Goal: Task Accomplishment & Management: Manage account settings

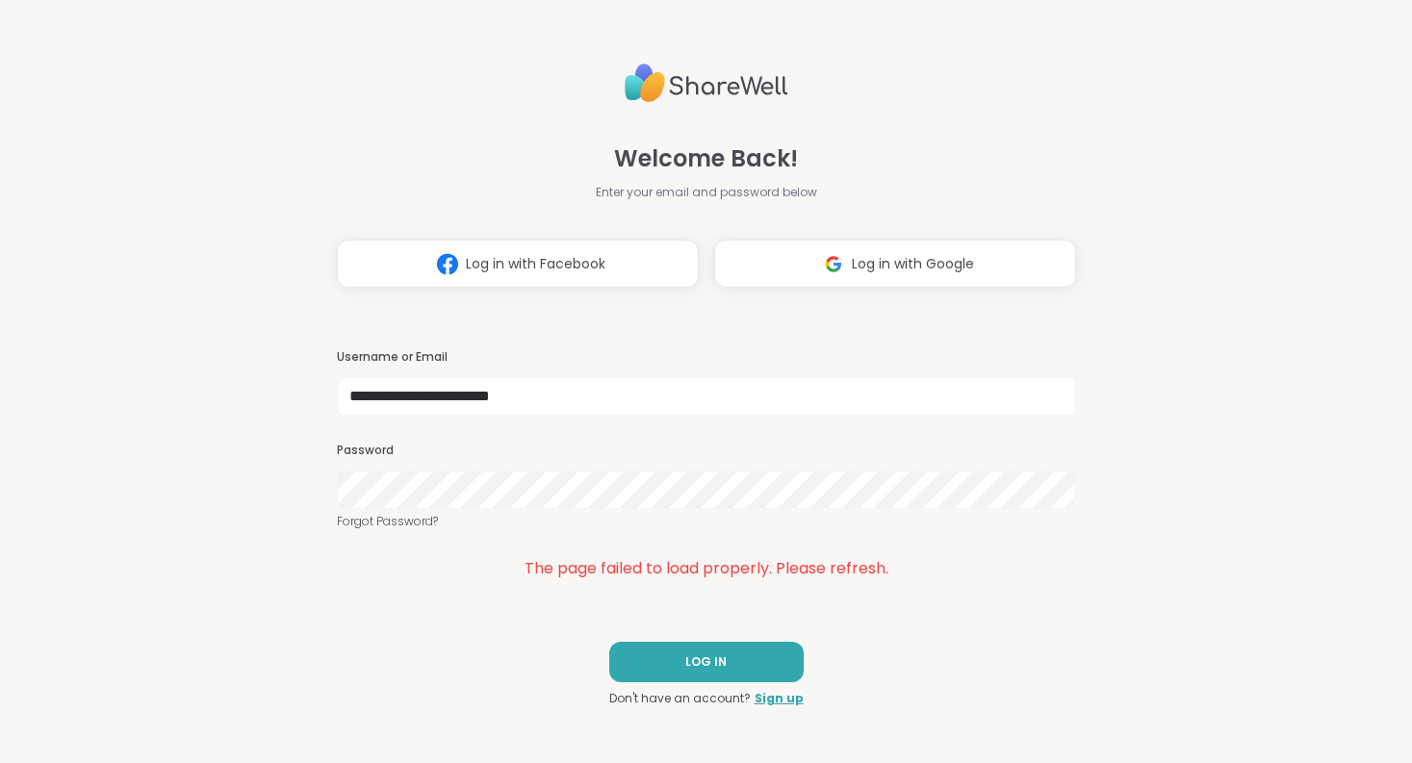
click at [694, 513] on link "Forgot Password?" at bounding box center [706, 521] width 739 height 17
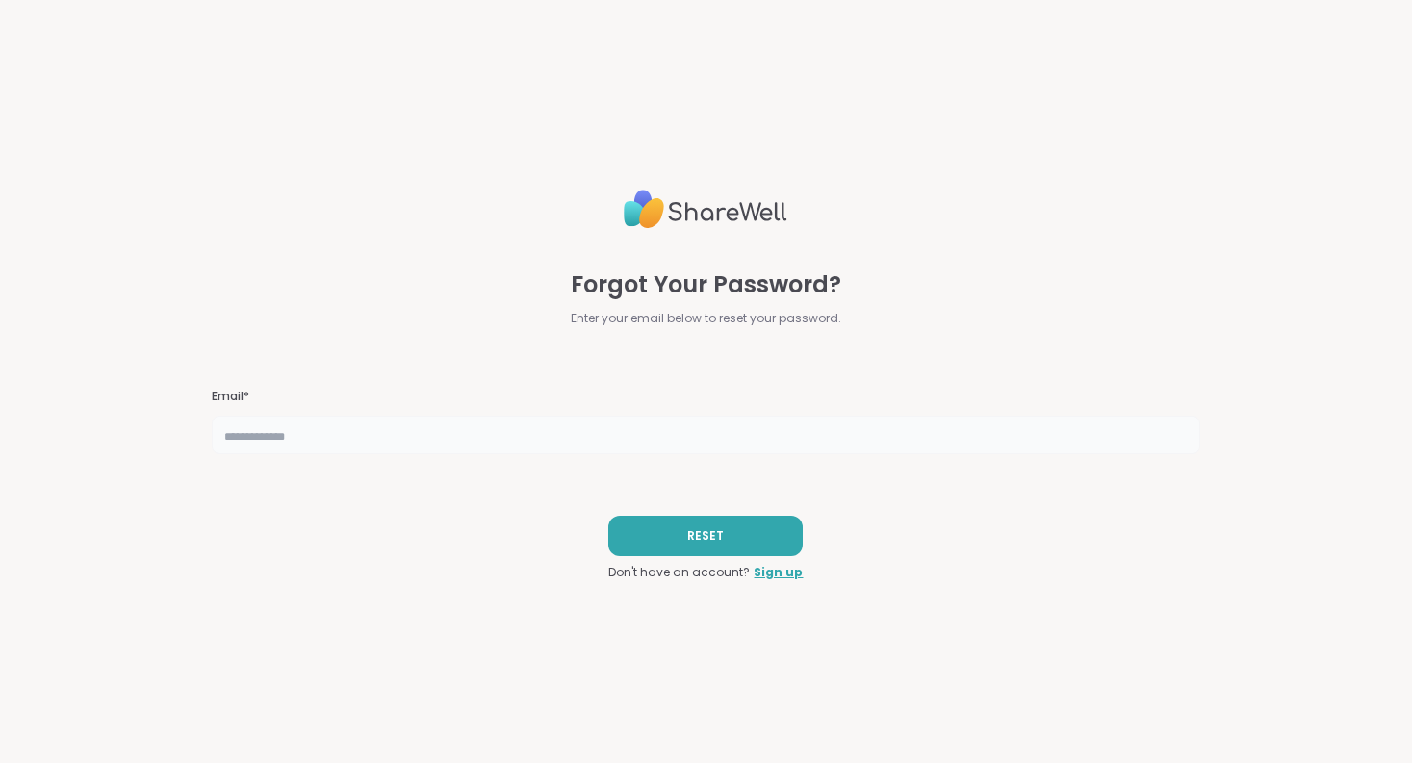
click at [484, 417] on input "text" at bounding box center [706, 435] width 988 height 38
click at [306, 94] on div "Forgot Your Password? Enter your email below to reset your password. Email* RES…" at bounding box center [706, 381] width 988 height 763
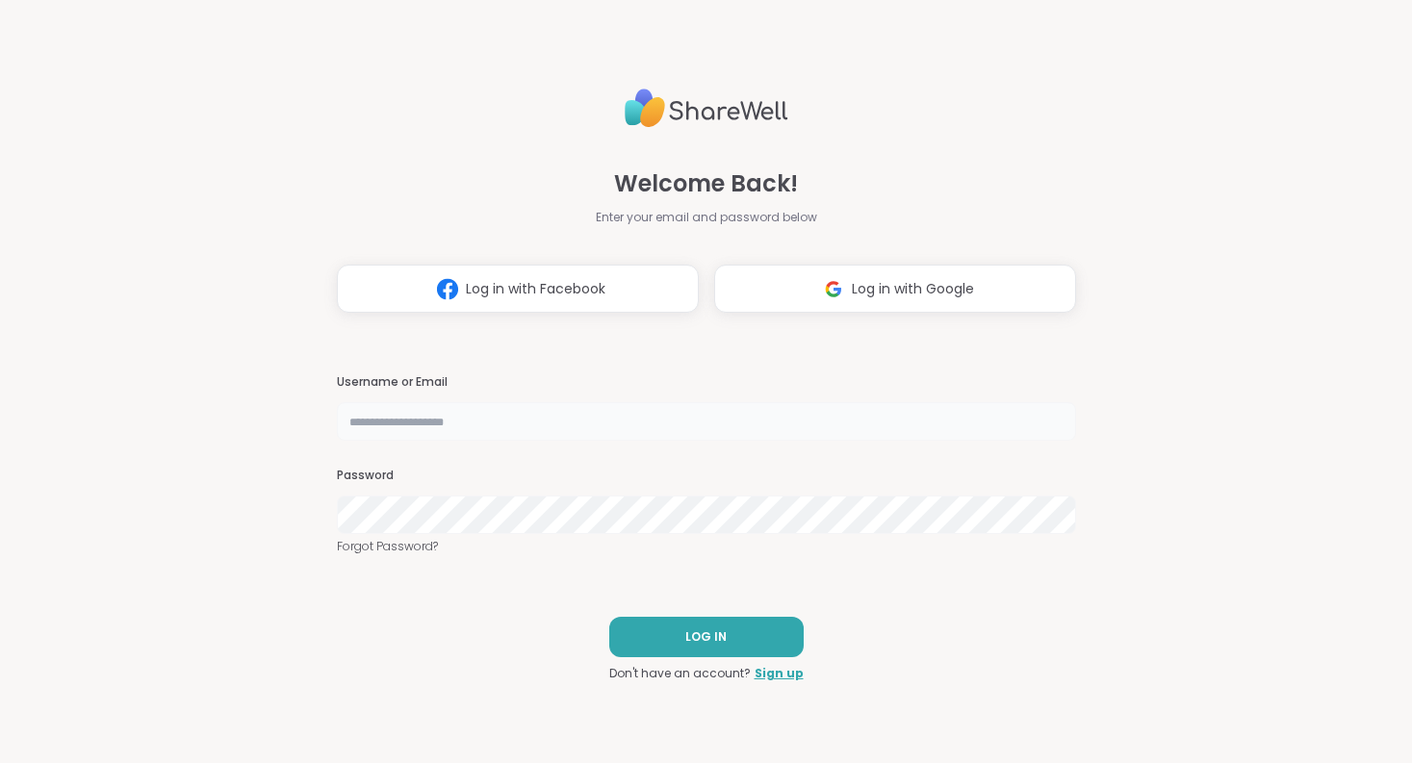
type input "**********"
click at [660, 639] on button "LOG IN" at bounding box center [706, 637] width 194 height 40
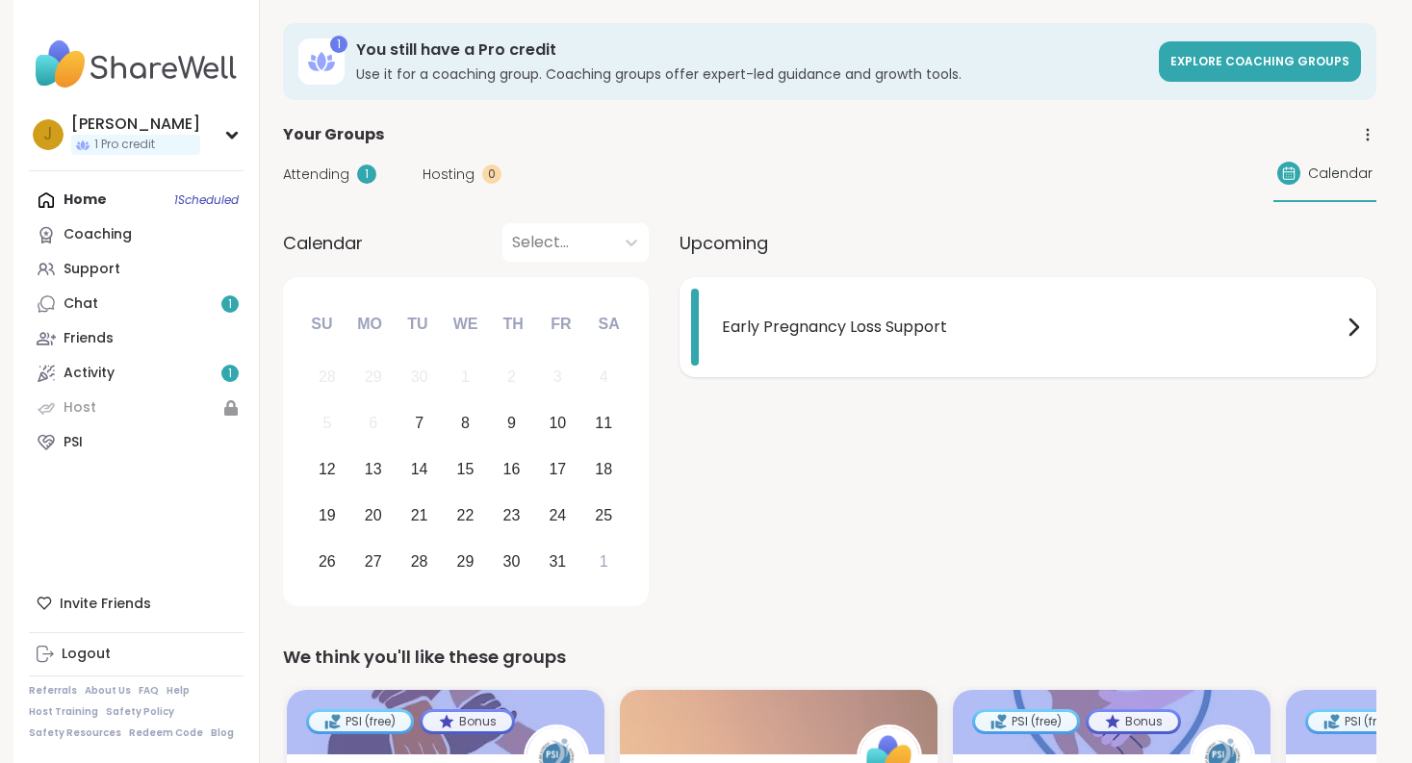
click at [724, 327] on span "Early Pregnancy Loss Support" at bounding box center [1032, 327] width 620 height 23
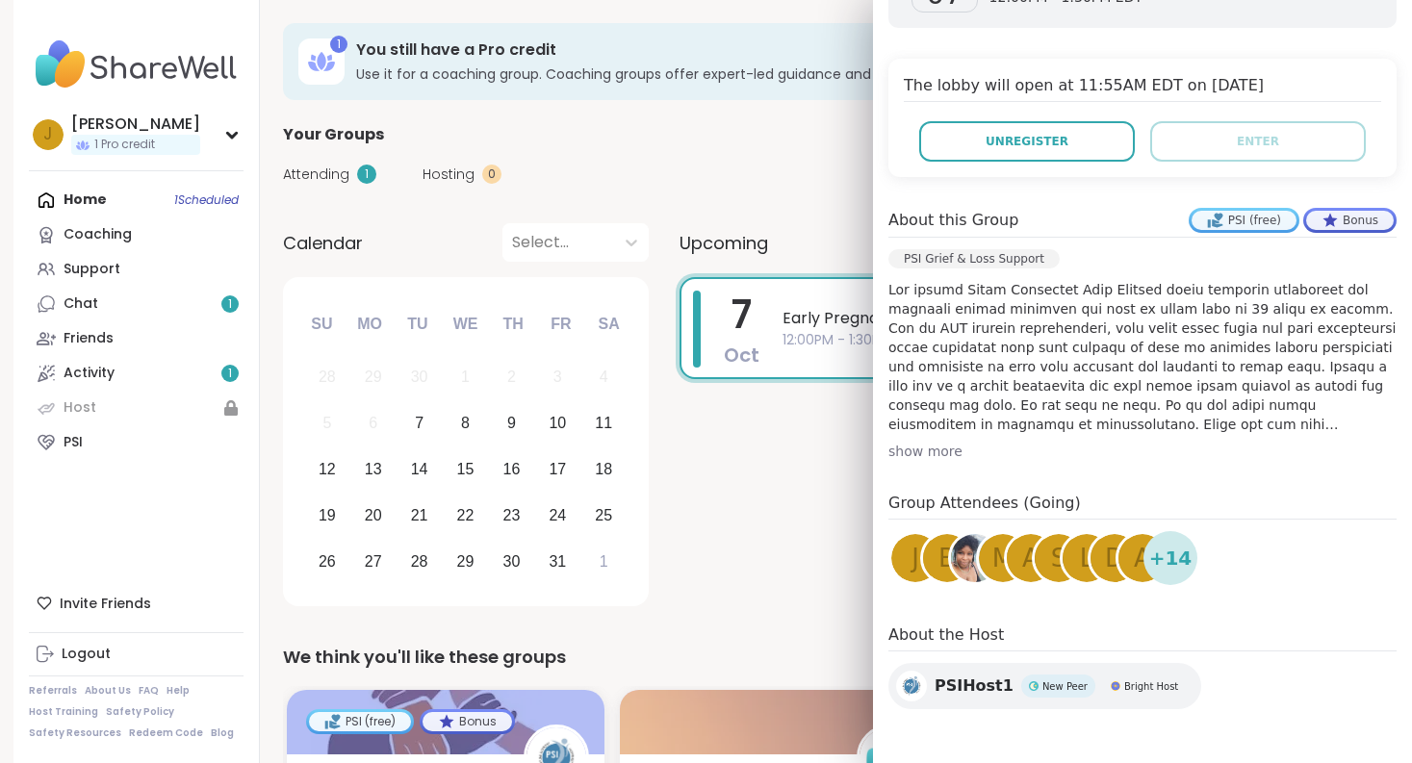
scroll to position [347, 0]
click at [1175, 549] on span "+ 14" at bounding box center [1170, 558] width 43 height 29
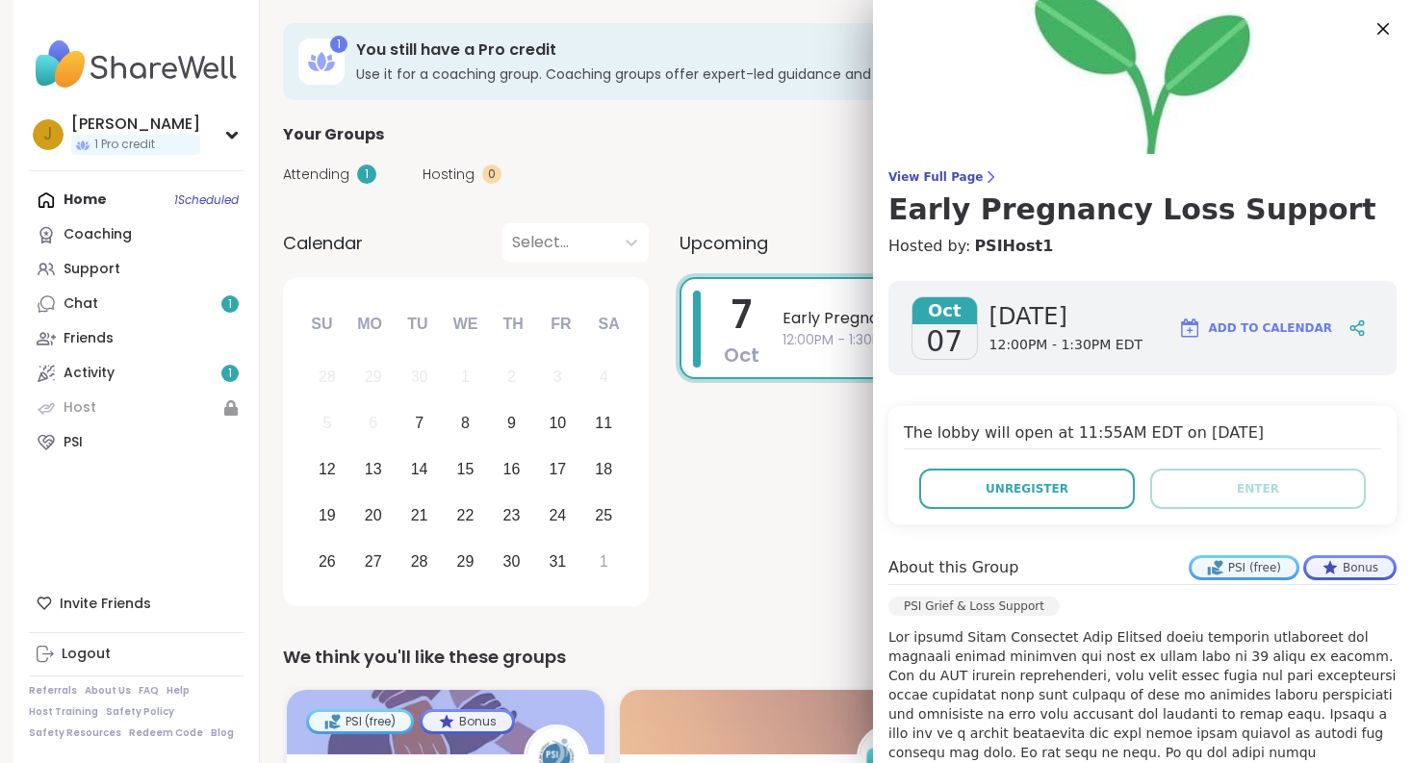
scroll to position [0, 0]
click at [1048, 468] on div "The lobby will open at 11:55AM EDT on Oct 07, 2025 Unregister Enter" at bounding box center [1142, 465] width 508 height 118
click at [1045, 478] on button "Unregister" at bounding box center [1027, 489] width 216 height 40
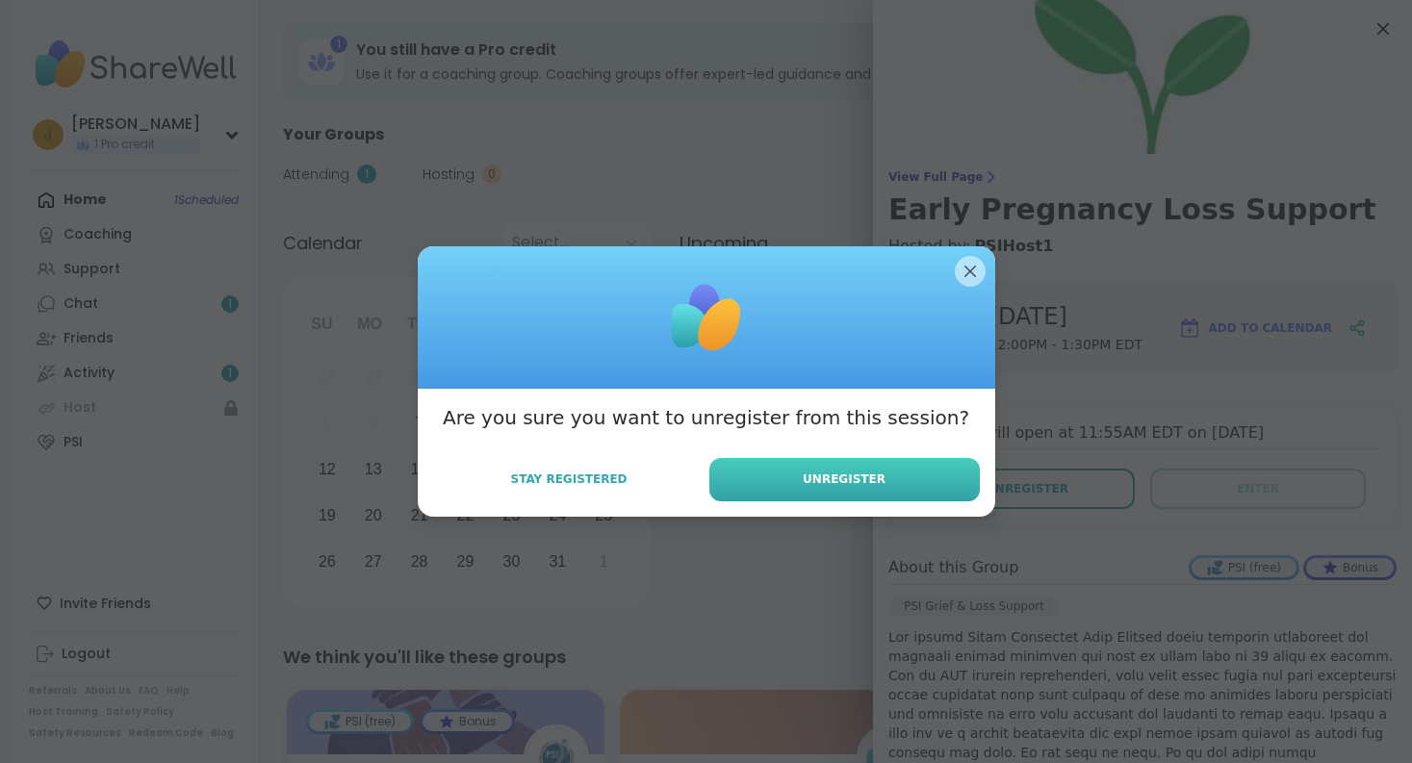
click at [857, 482] on span "Unregister" at bounding box center [844, 479] width 83 height 17
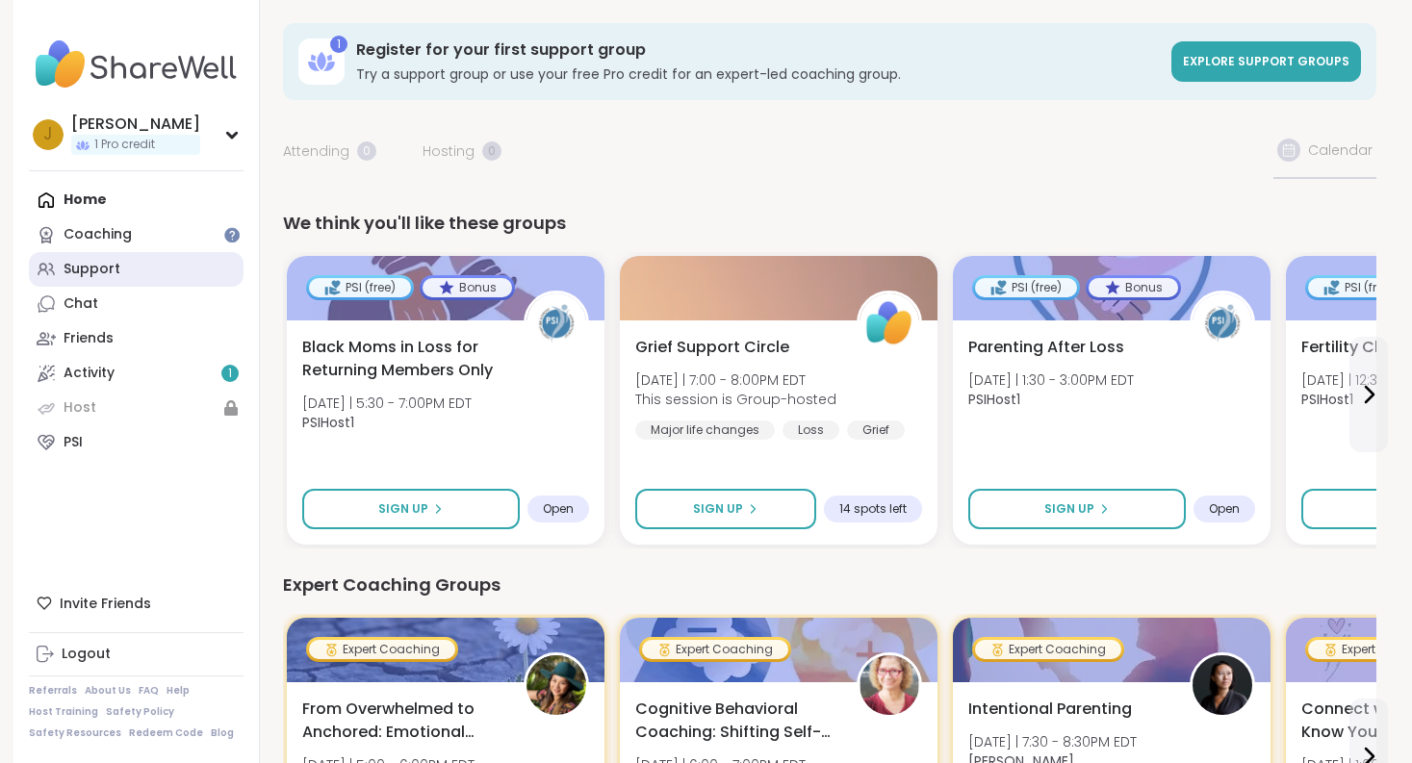
click at [115, 270] on div "Support" at bounding box center [92, 269] width 57 height 19
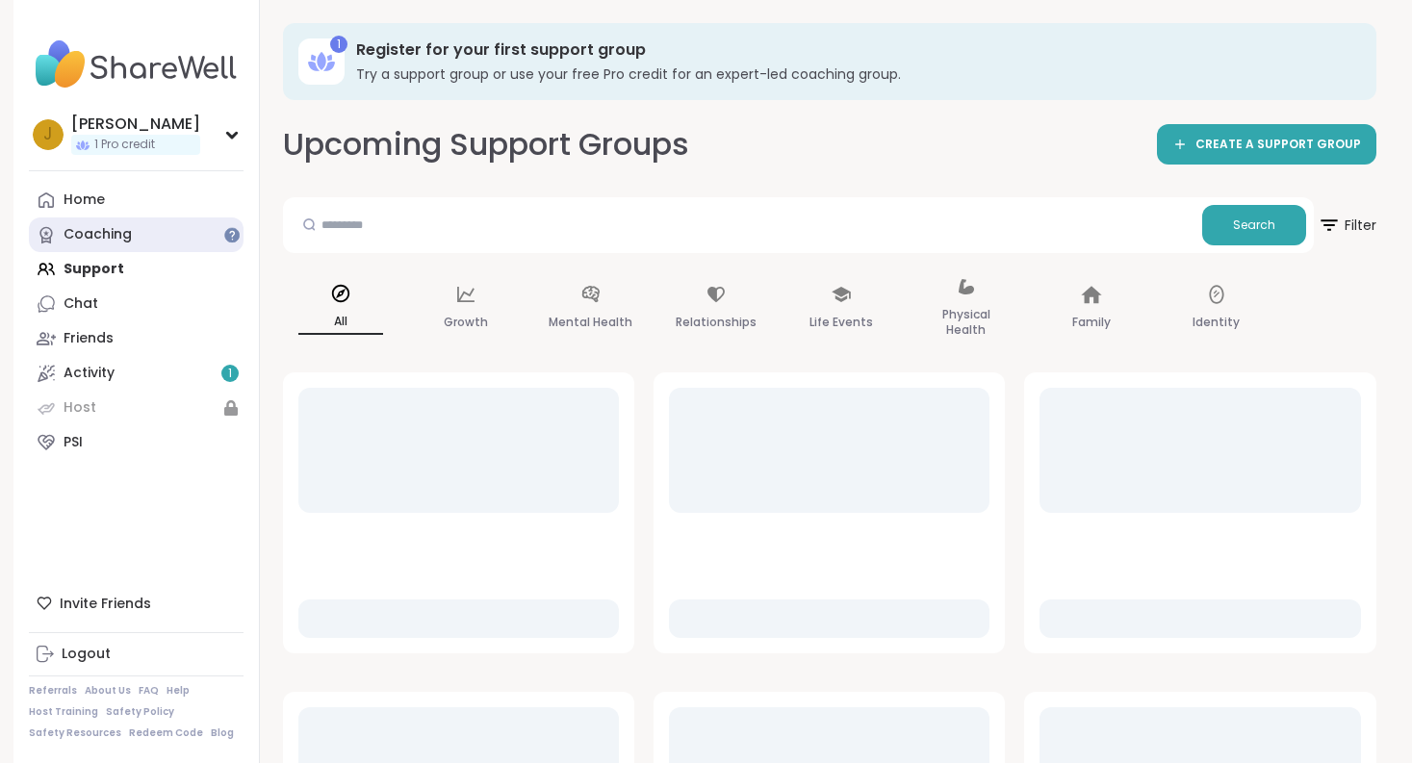
click at [124, 243] on div "Coaching" at bounding box center [98, 234] width 68 height 19
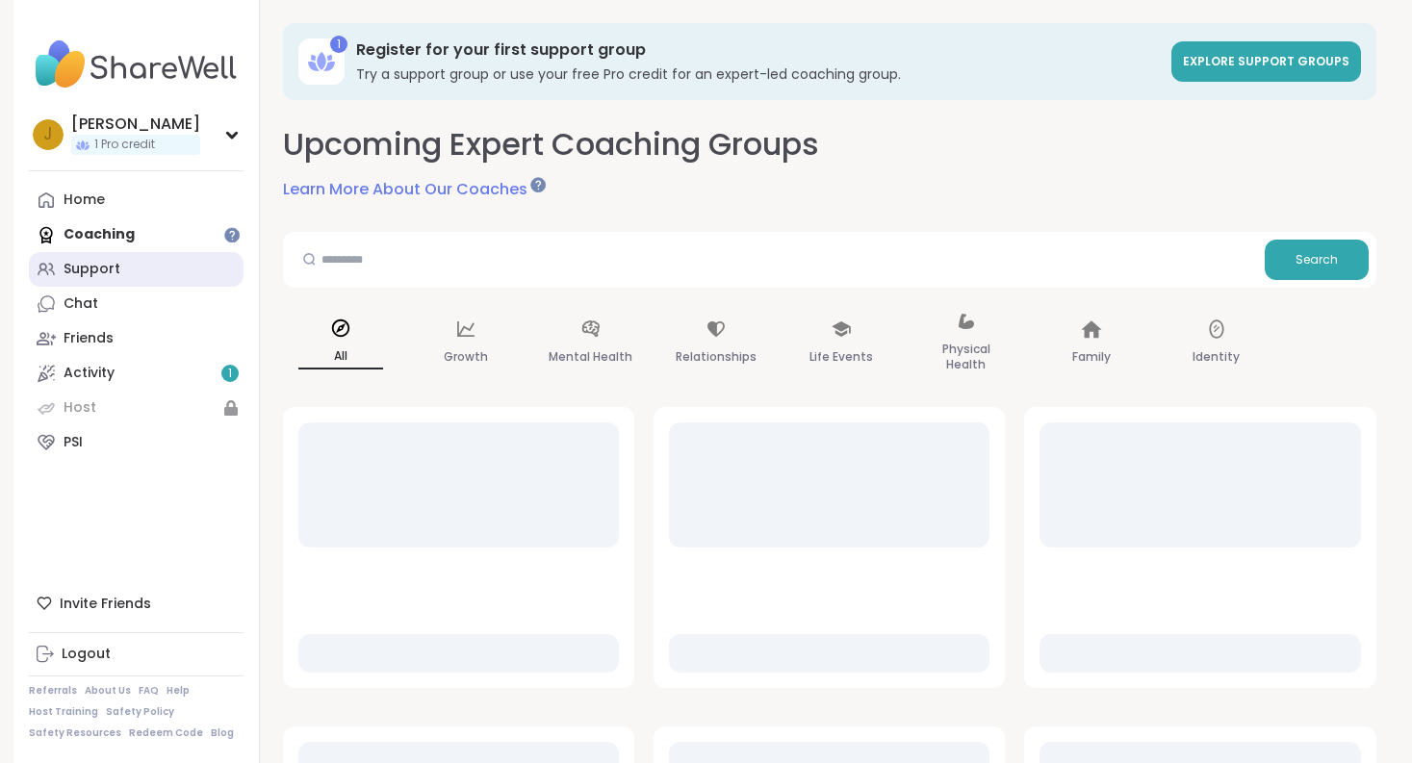
click at [124, 279] on link "Support" at bounding box center [136, 269] width 215 height 35
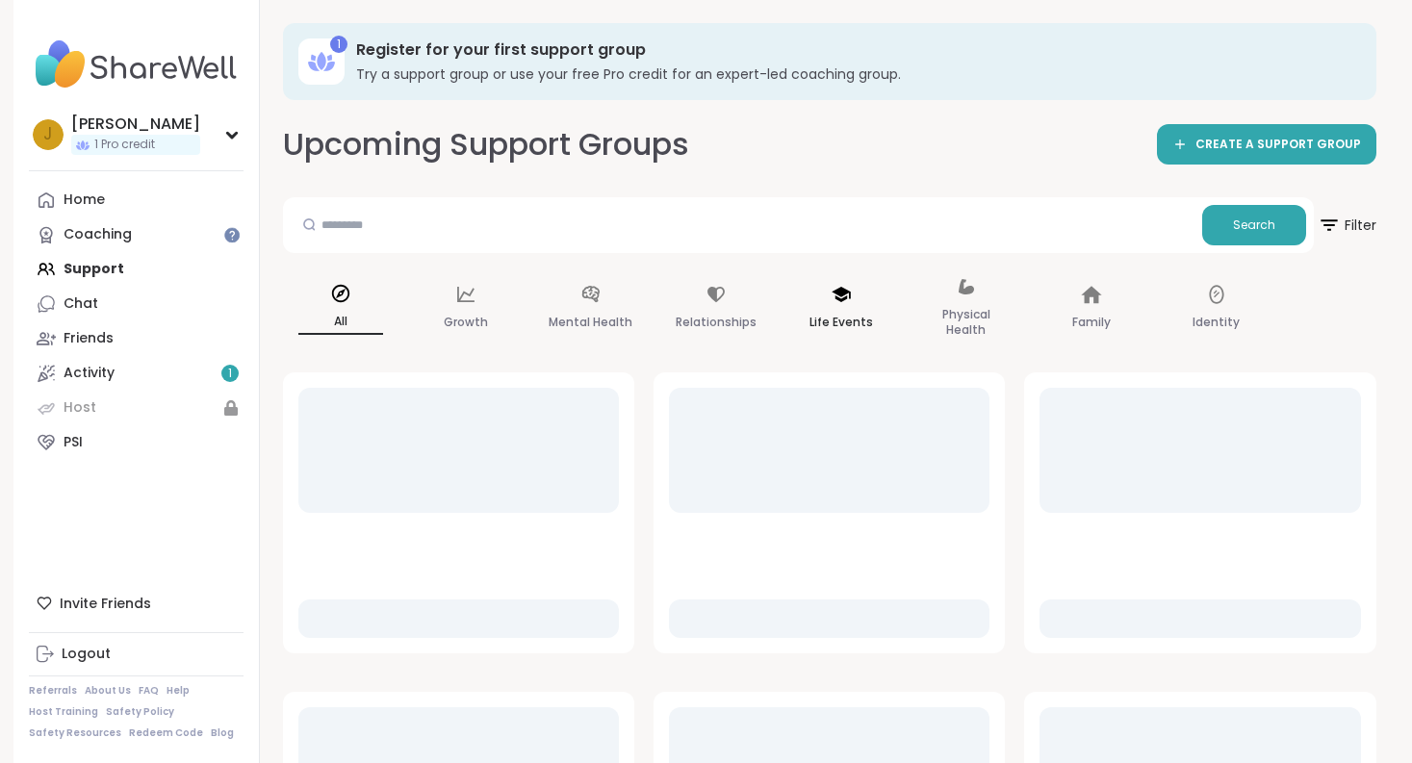
click at [844, 285] on icon at bounding box center [841, 294] width 21 height 21
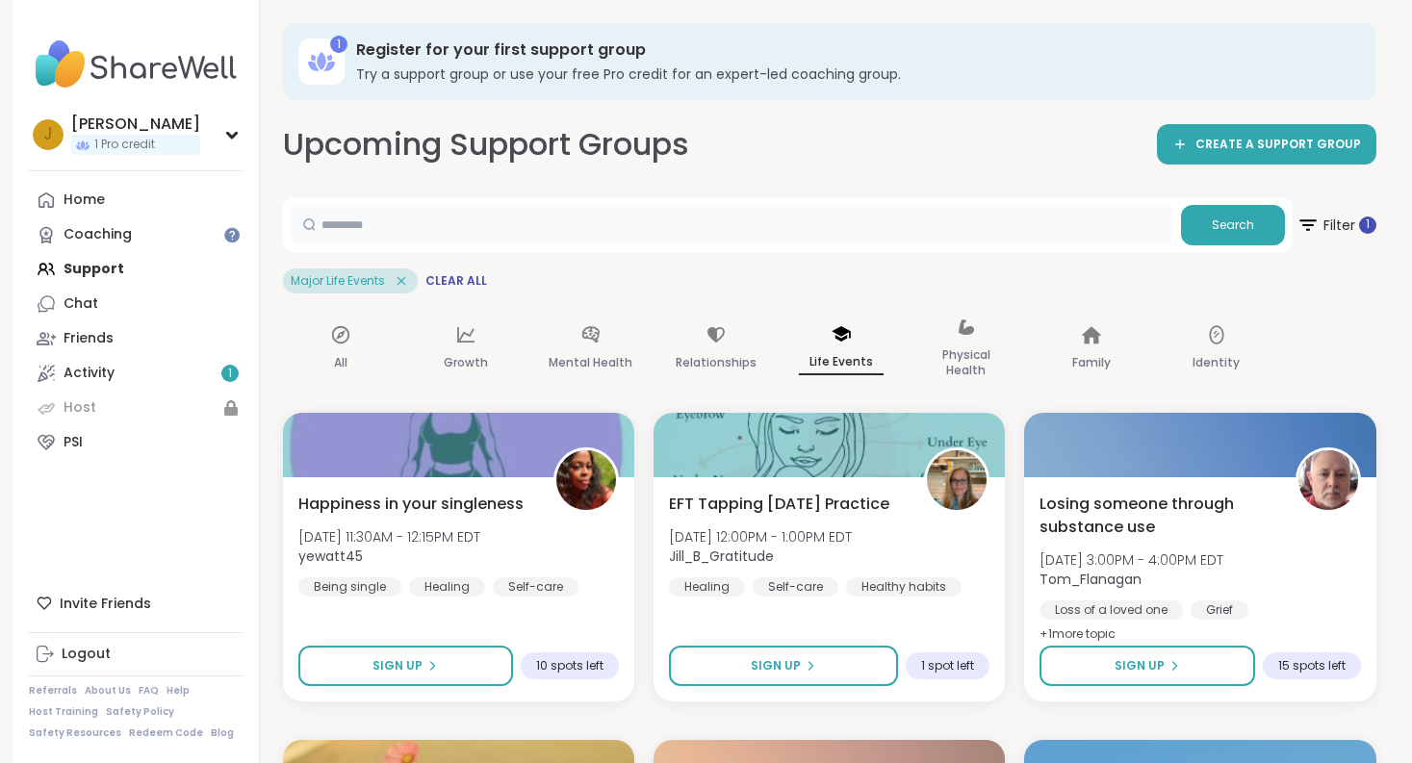
click at [706, 211] on input "text" at bounding box center [732, 224] width 883 height 38
type input "**********"
click at [395, 282] on icon at bounding box center [401, 280] width 17 height 17
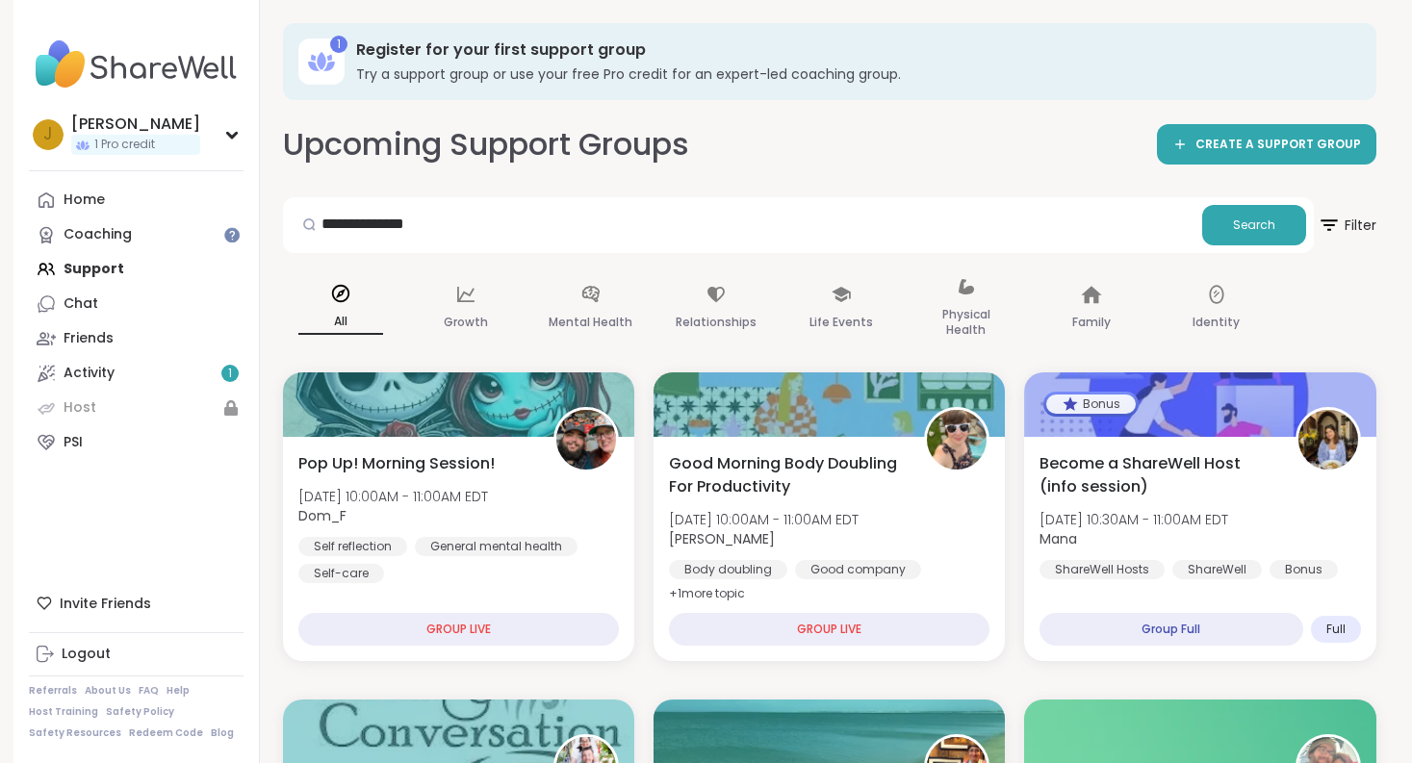
click at [1273, 200] on div "**********" at bounding box center [798, 225] width 1031 height 56
click at [1272, 208] on button "Search" at bounding box center [1254, 225] width 104 height 40
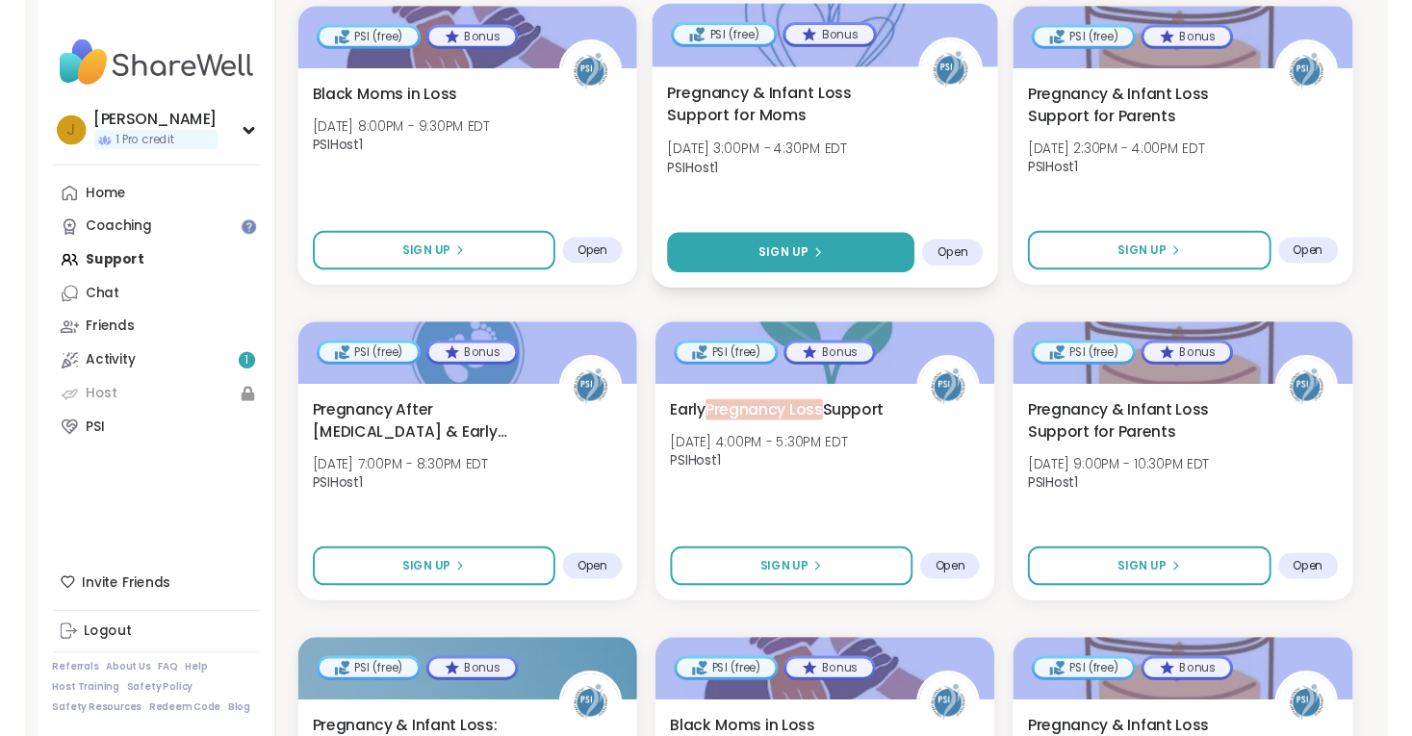
scroll to position [695, 0]
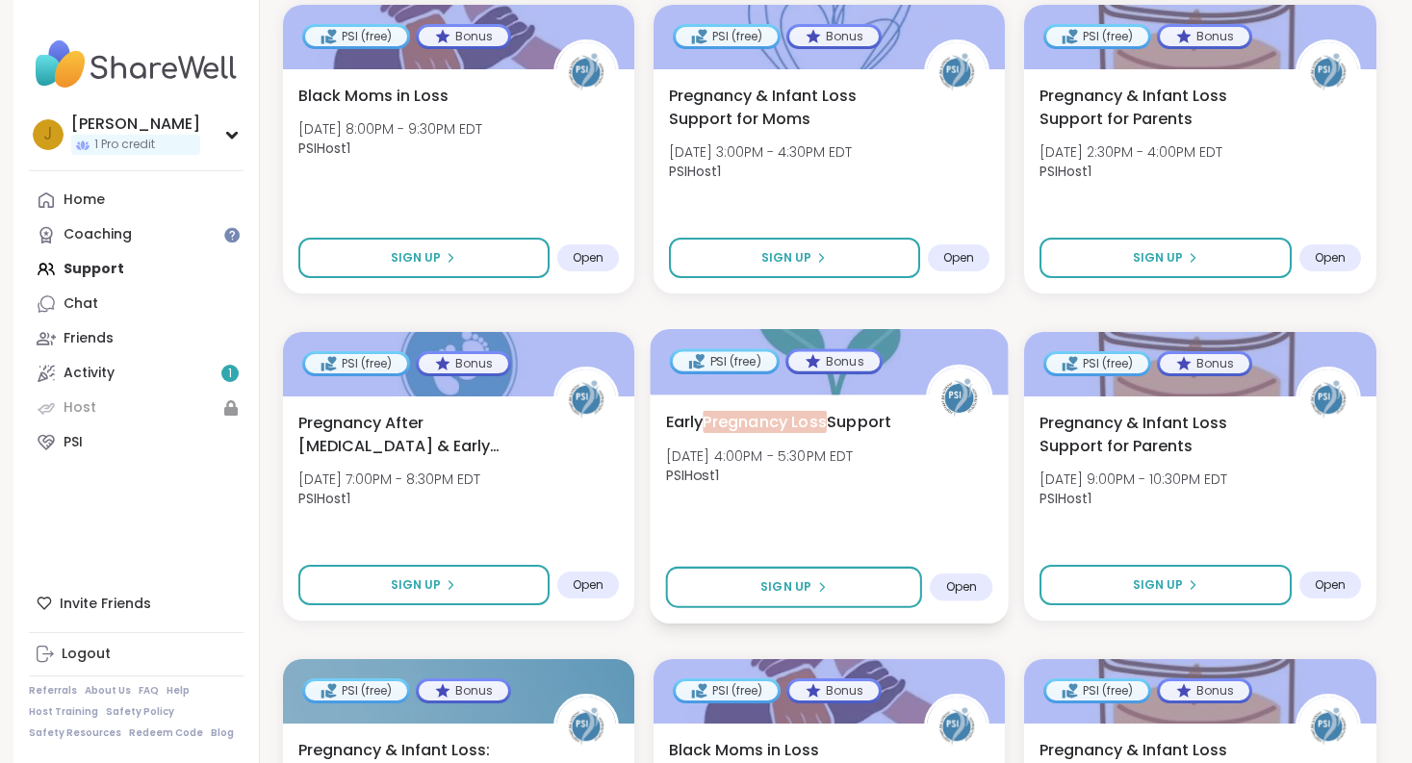
click at [761, 480] on span "PSIHost1" at bounding box center [759, 475] width 188 height 19
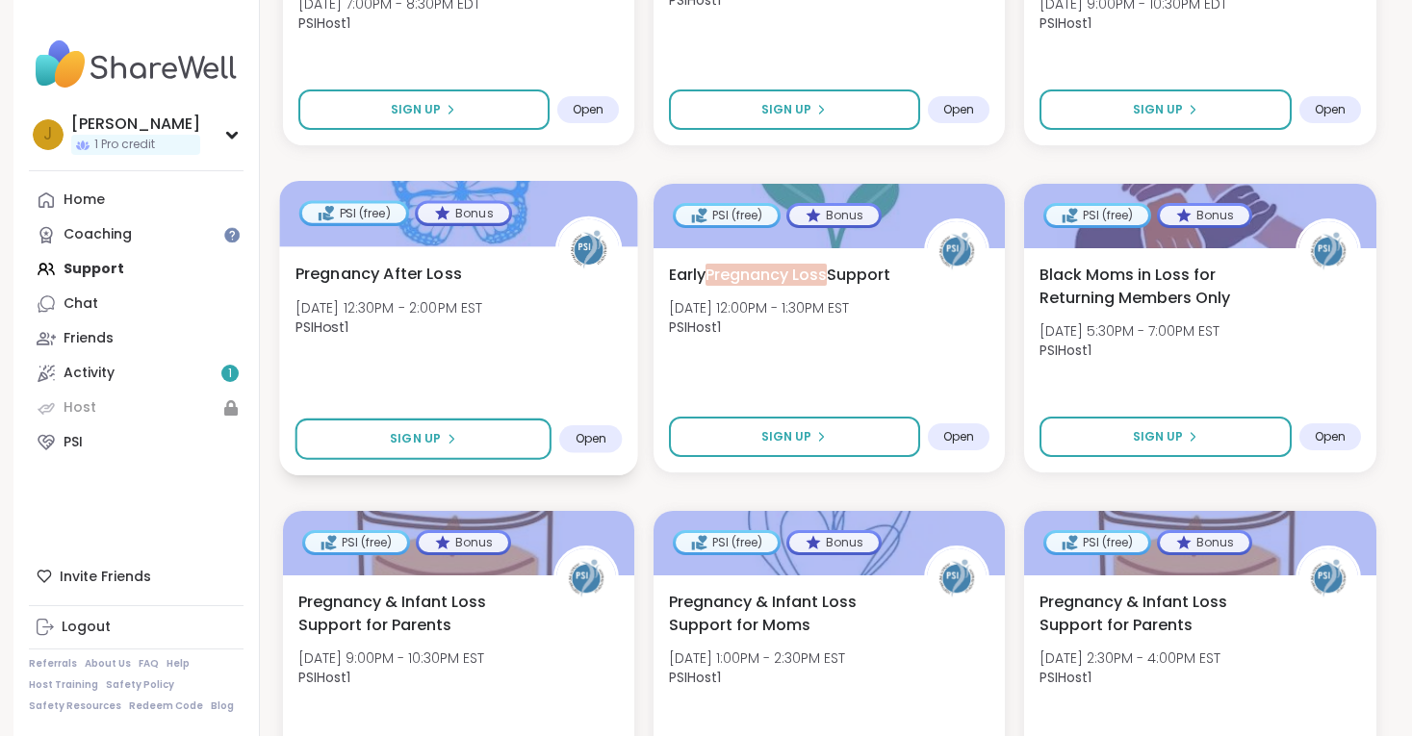
scroll to position [2782, 0]
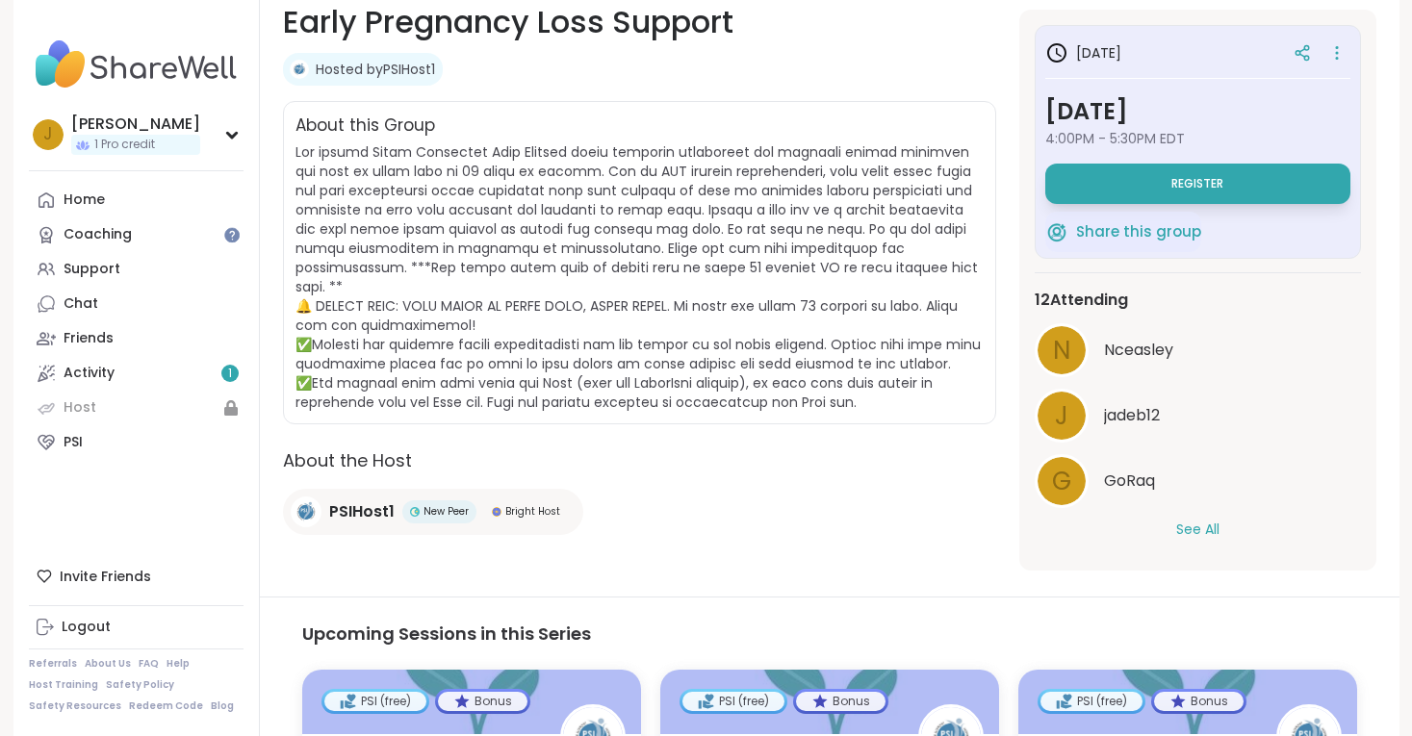
click at [1196, 520] on button "See All" at bounding box center [1197, 530] width 43 height 20
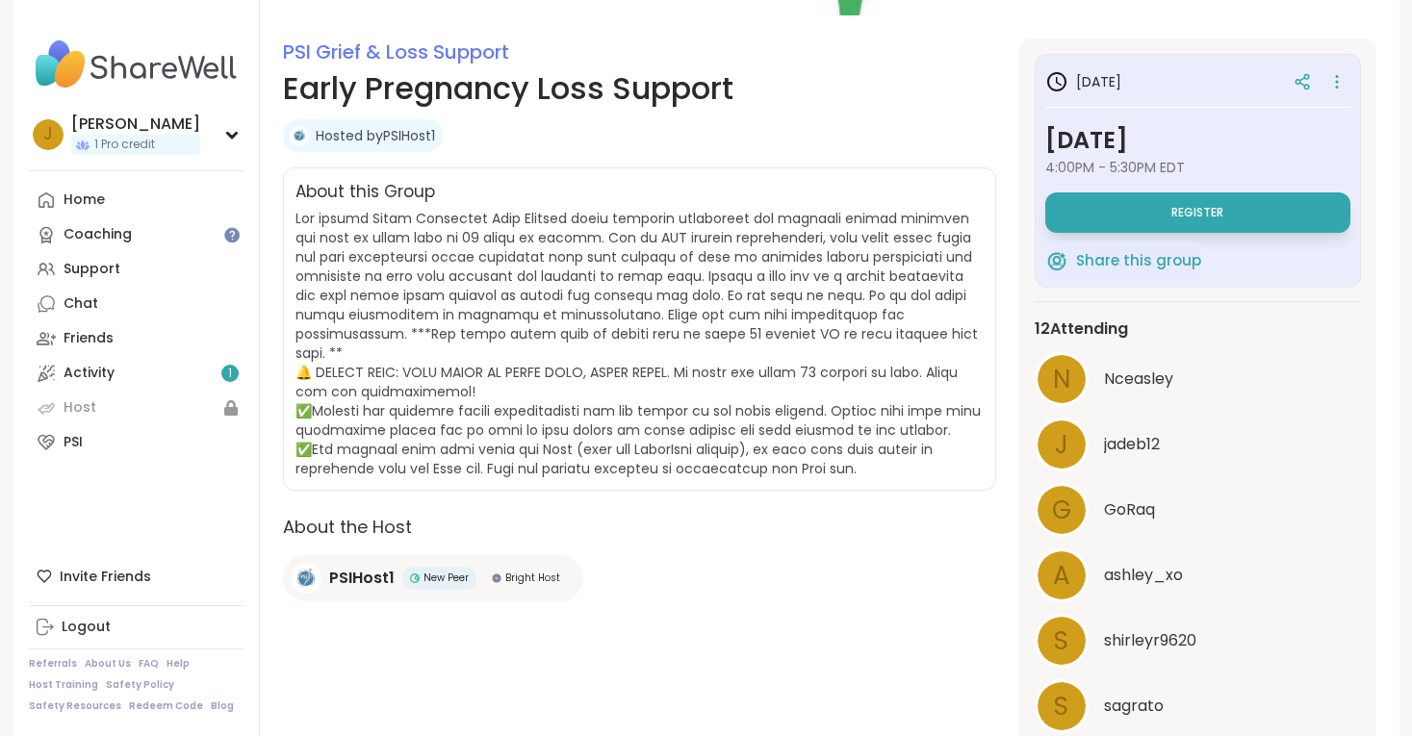
scroll to position [193, 0]
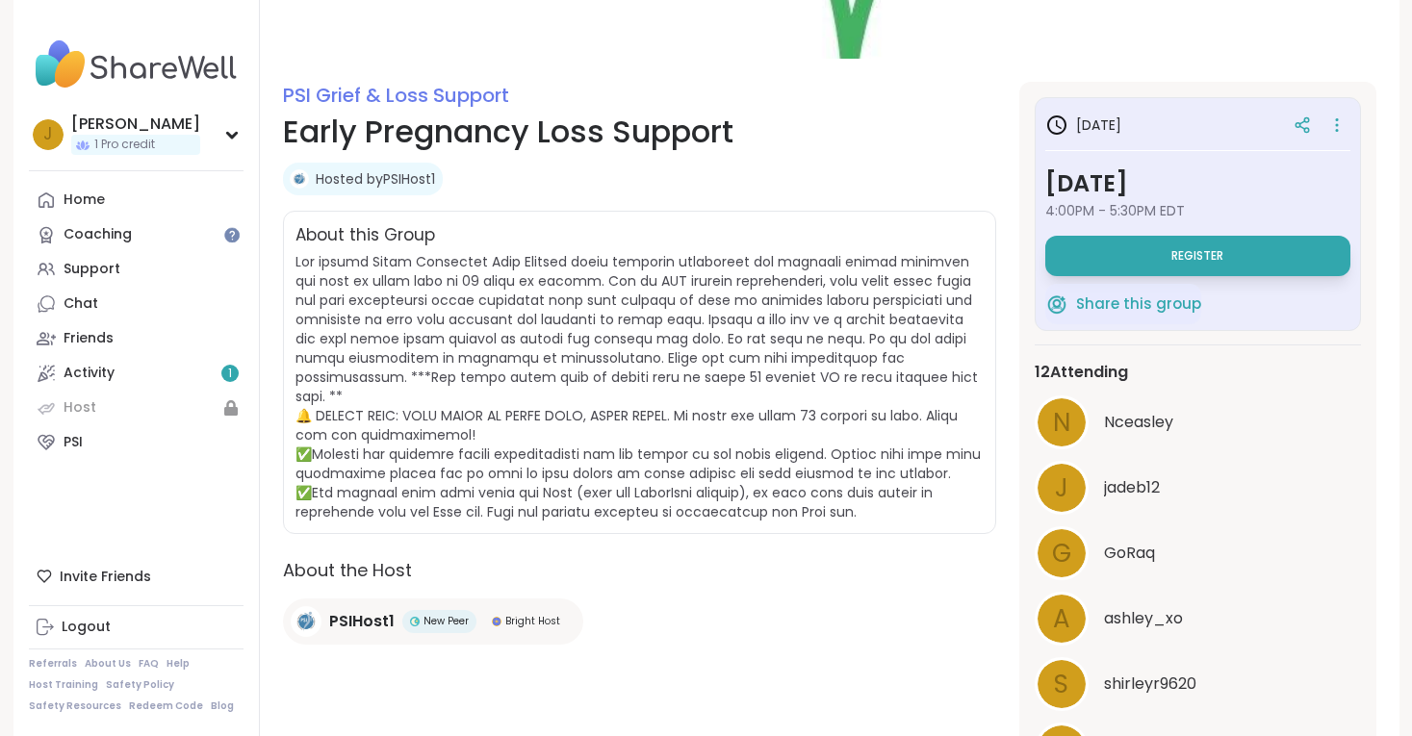
click at [701, 557] on h2 "About the Host" at bounding box center [639, 570] width 713 height 26
click at [606, 354] on span at bounding box center [637, 386] width 685 height 269
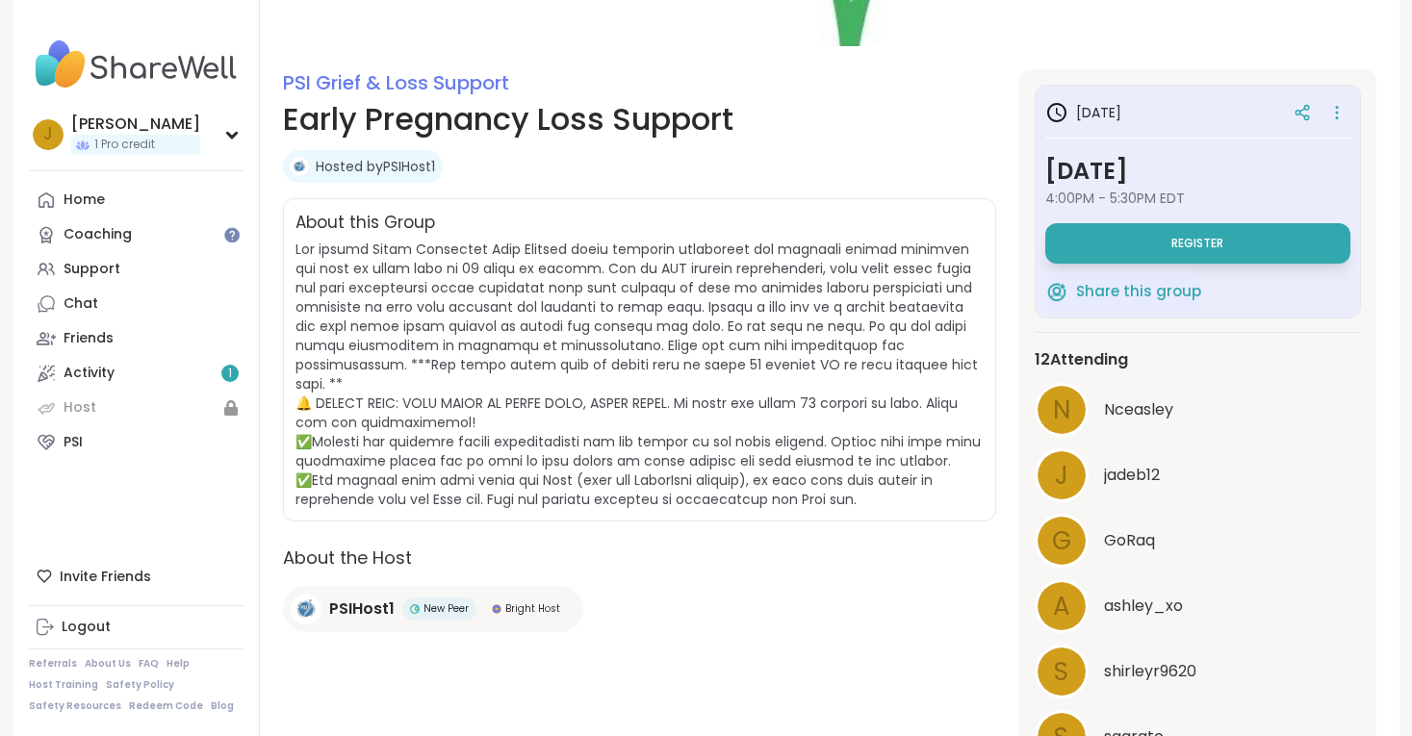
scroll to position [207, 0]
click at [765, 475] on span at bounding box center [637, 373] width 685 height 269
click at [680, 501] on div "PSI Grief & Loss Support Early Pregnancy Loss Support Hosted by PSIHost1 Share …" at bounding box center [639, 421] width 713 height 707
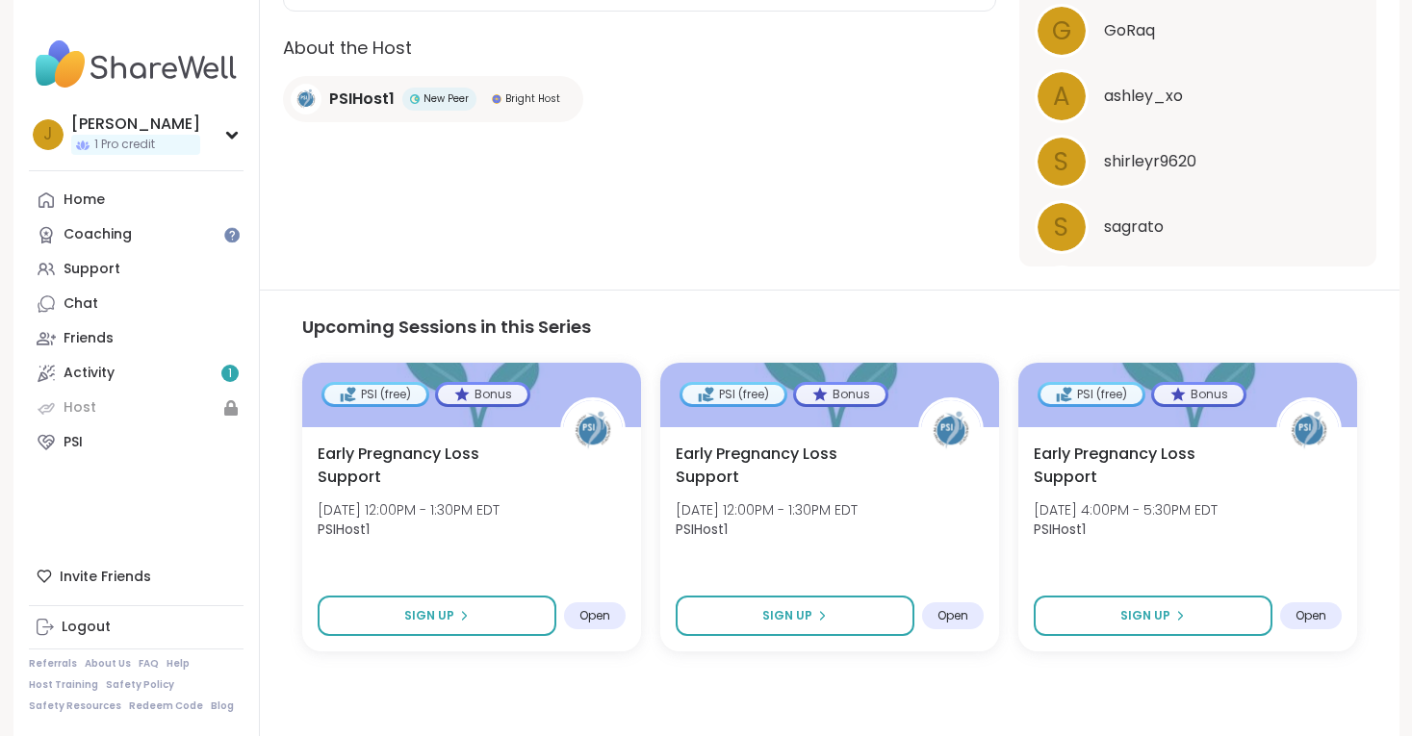
scroll to position [716, 0]
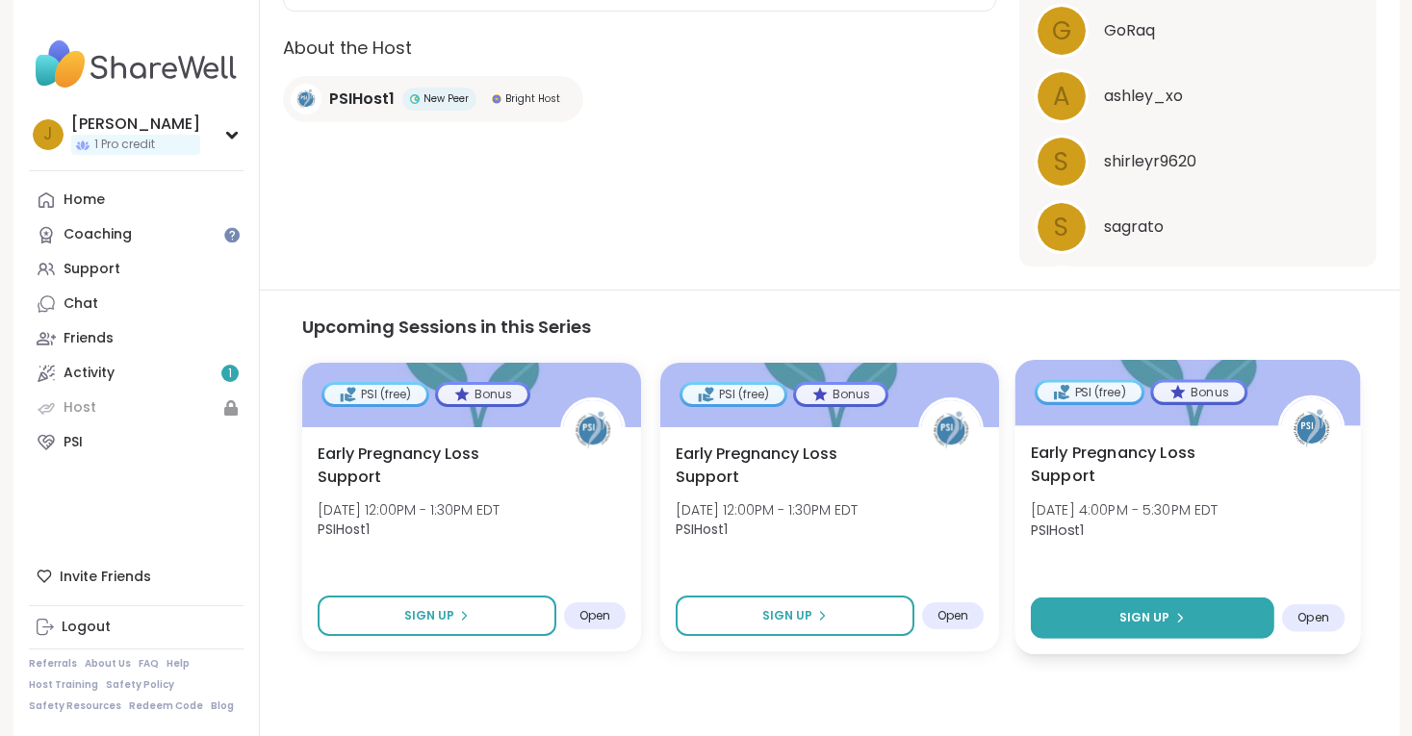
click at [1124, 601] on button "Sign Up" at bounding box center [1151, 618] width 243 height 41
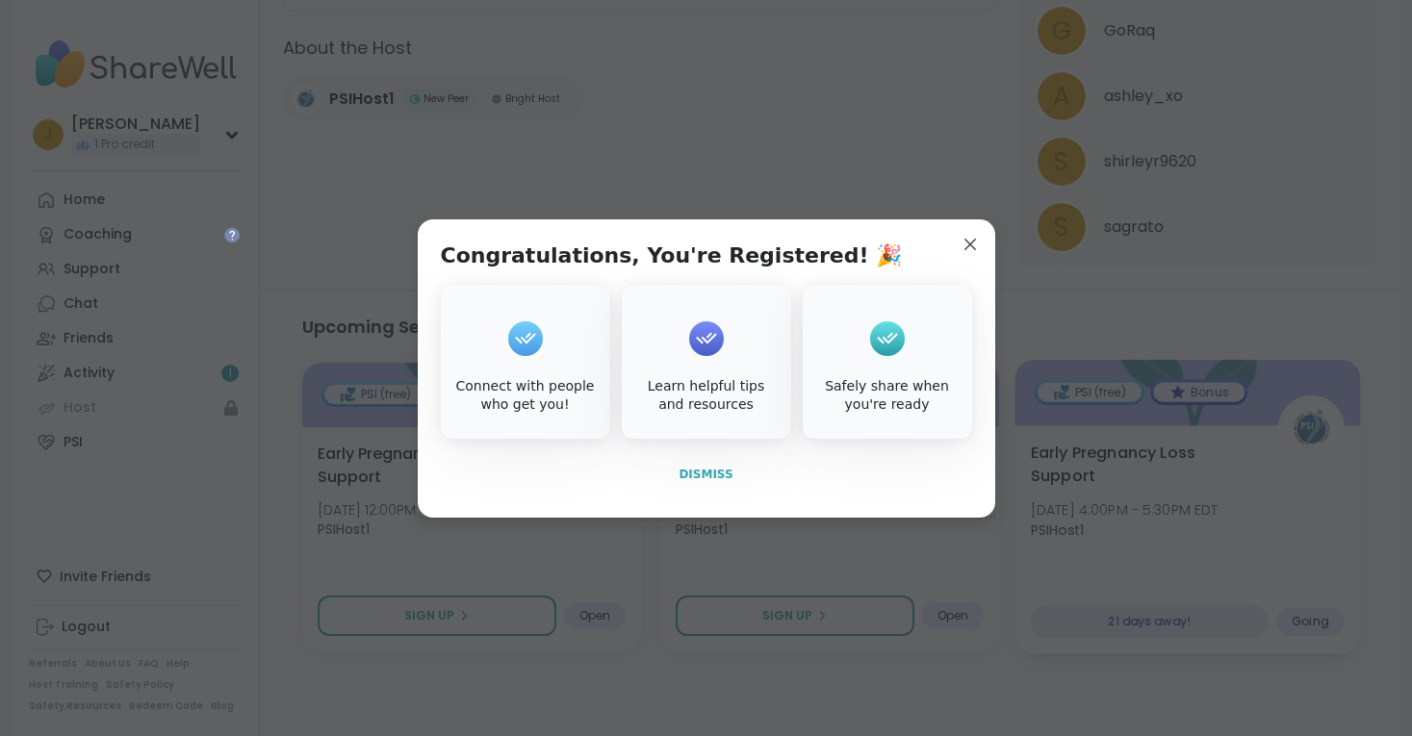
click at [698, 472] on span "Dismiss" at bounding box center [705, 474] width 54 height 13
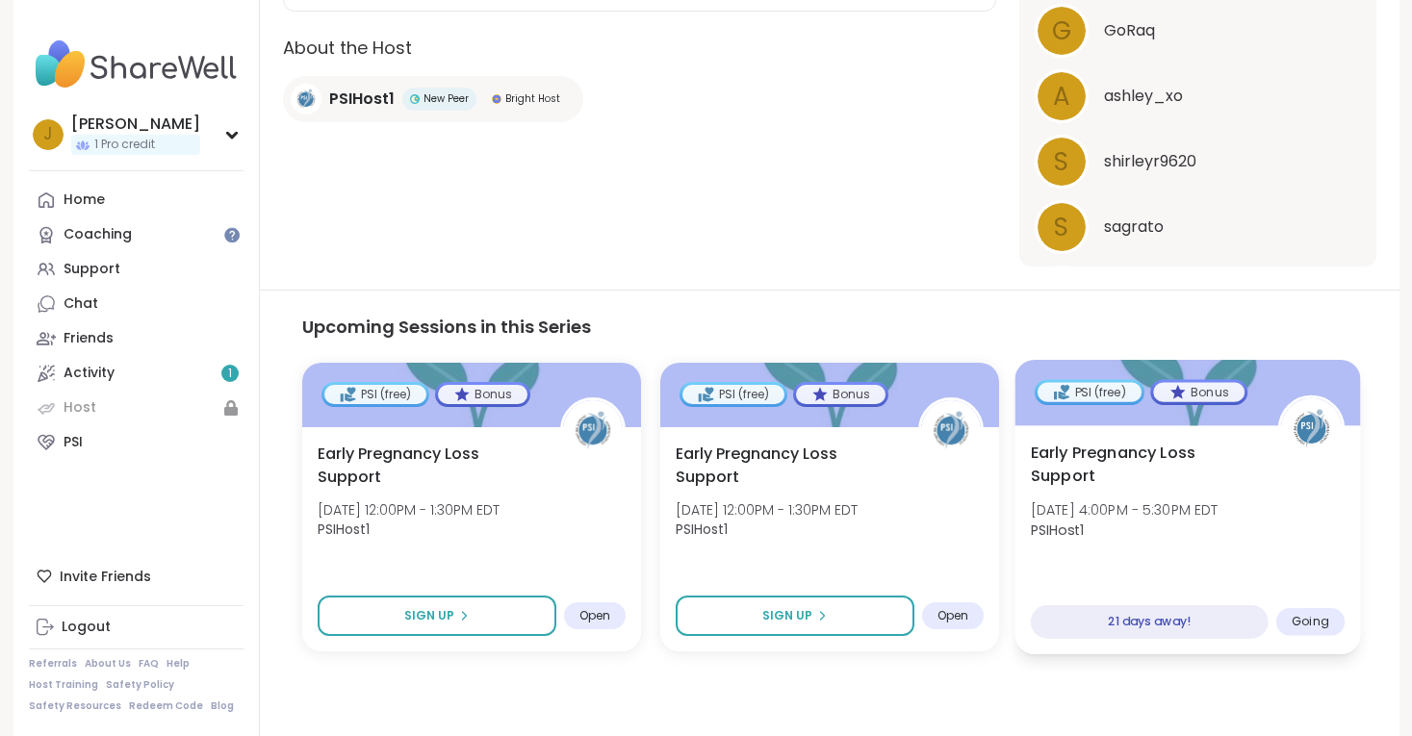
click at [1157, 542] on div "Early Pregnancy Loss Support [DATE] 4:00PM - 5:30PM EDT PSIHost1" at bounding box center [1187, 497] width 314 height 110
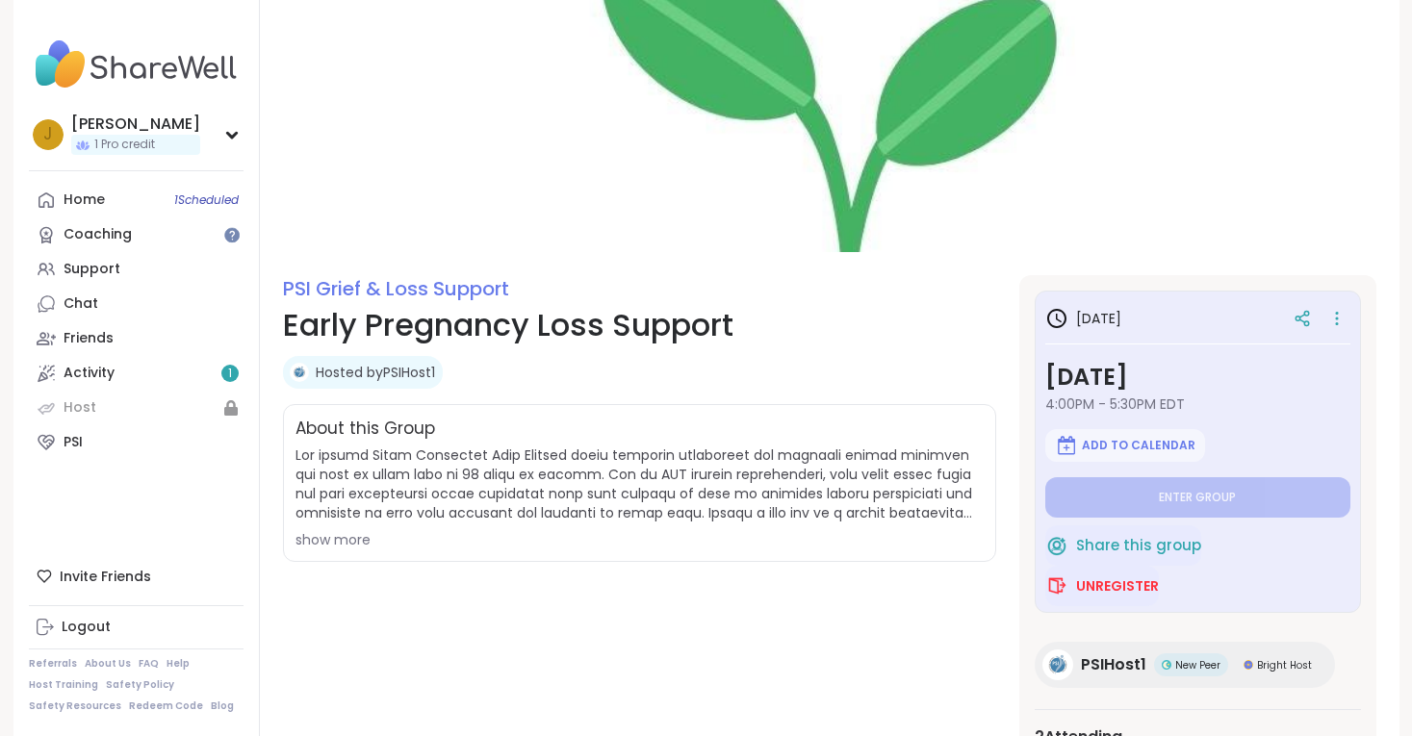
click at [243, 132] on div "J Jackie_Viola 1 Pro credit Profile Membership Settings Help Home 1 Scheduled C…" at bounding box center [136, 368] width 246 height 736
click at [227, 133] on icon at bounding box center [231, 135] width 9 height 5
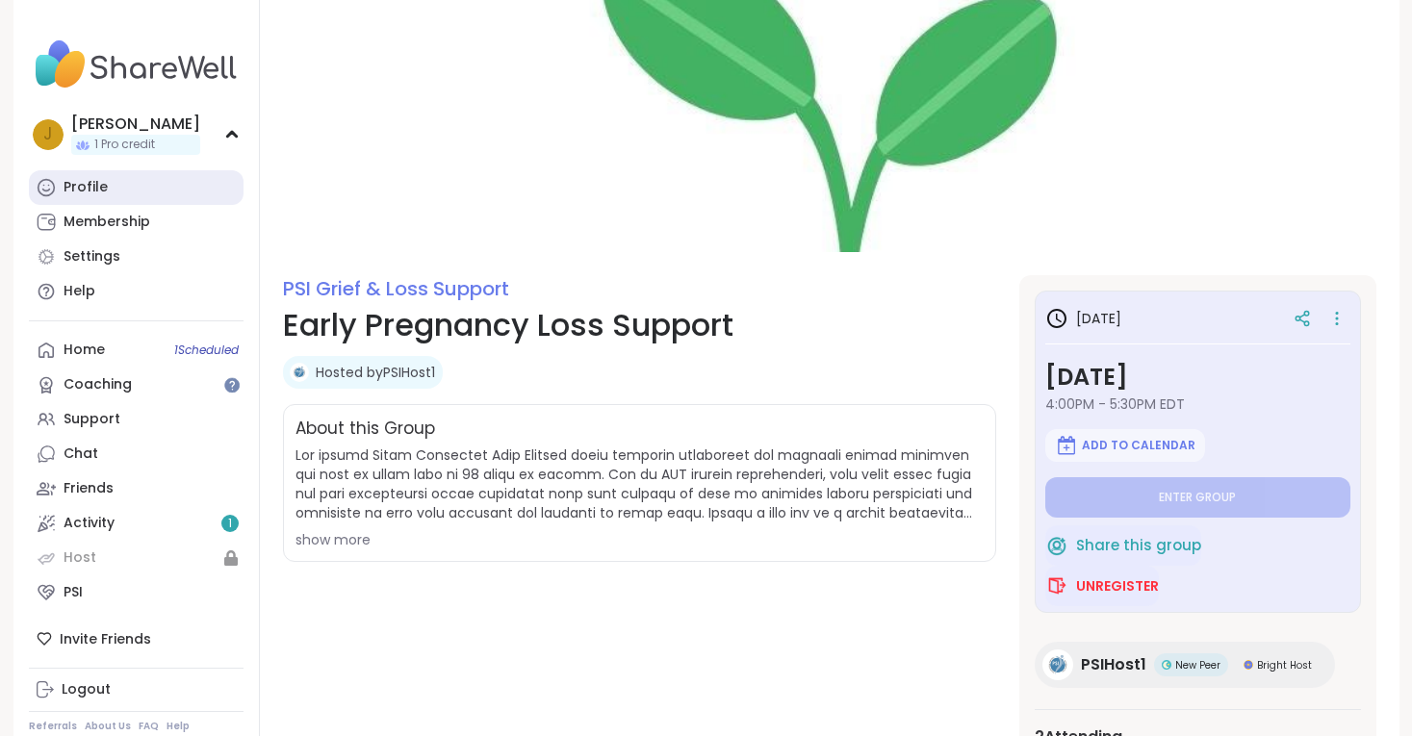
click at [73, 188] on div "Profile" at bounding box center [86, 187] width 44 height 19
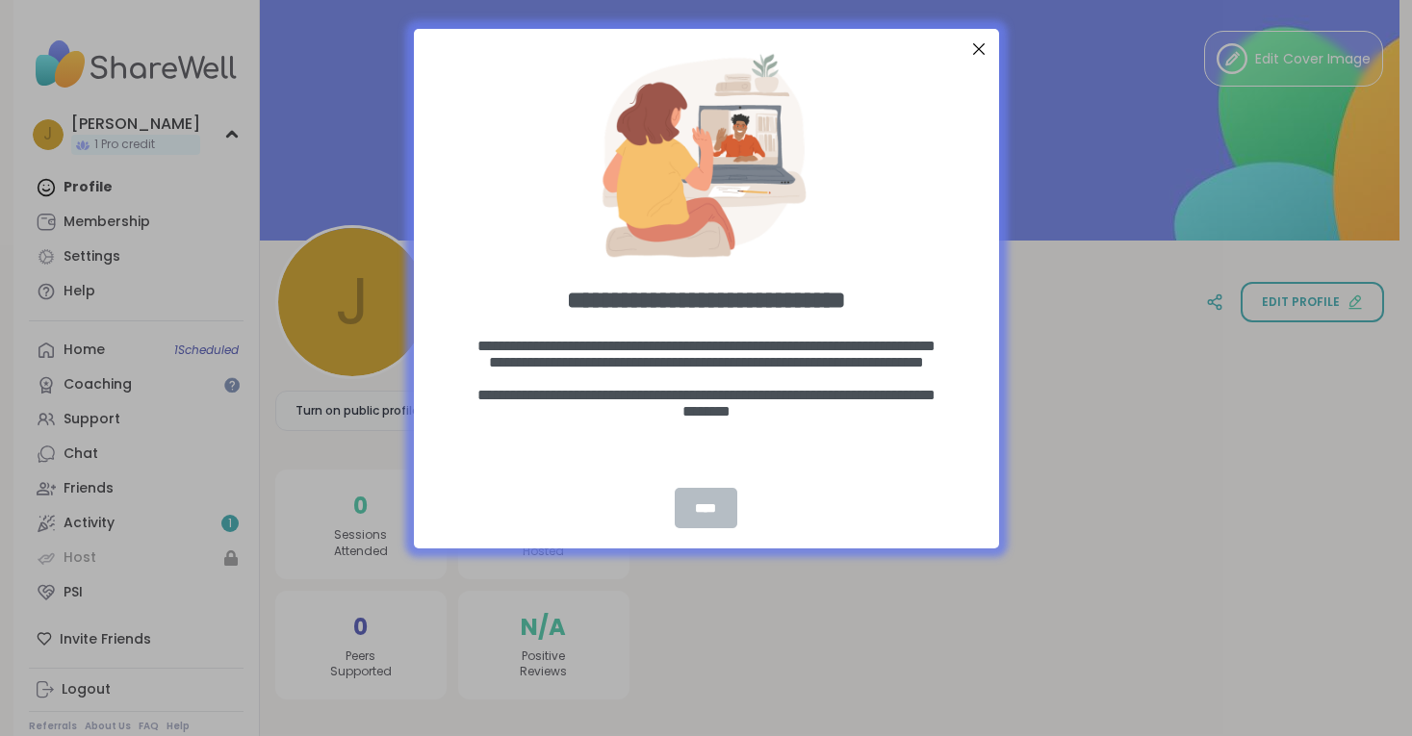
click at [728, 492] on div "****" at bounding box center [706, 508] width 63 height 40
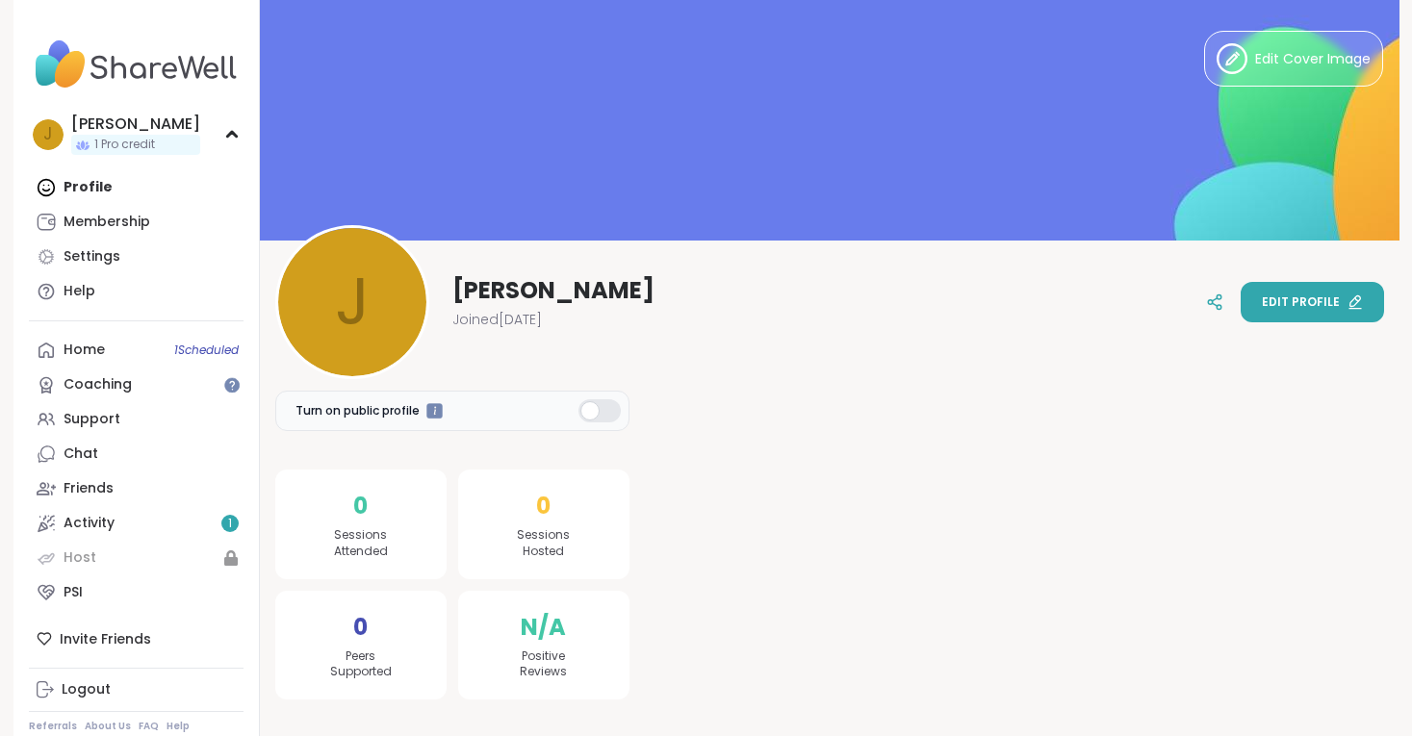
click at [1288, 300] on span "Edit profile" at bounding box center [1301, 302] width 78 height 17
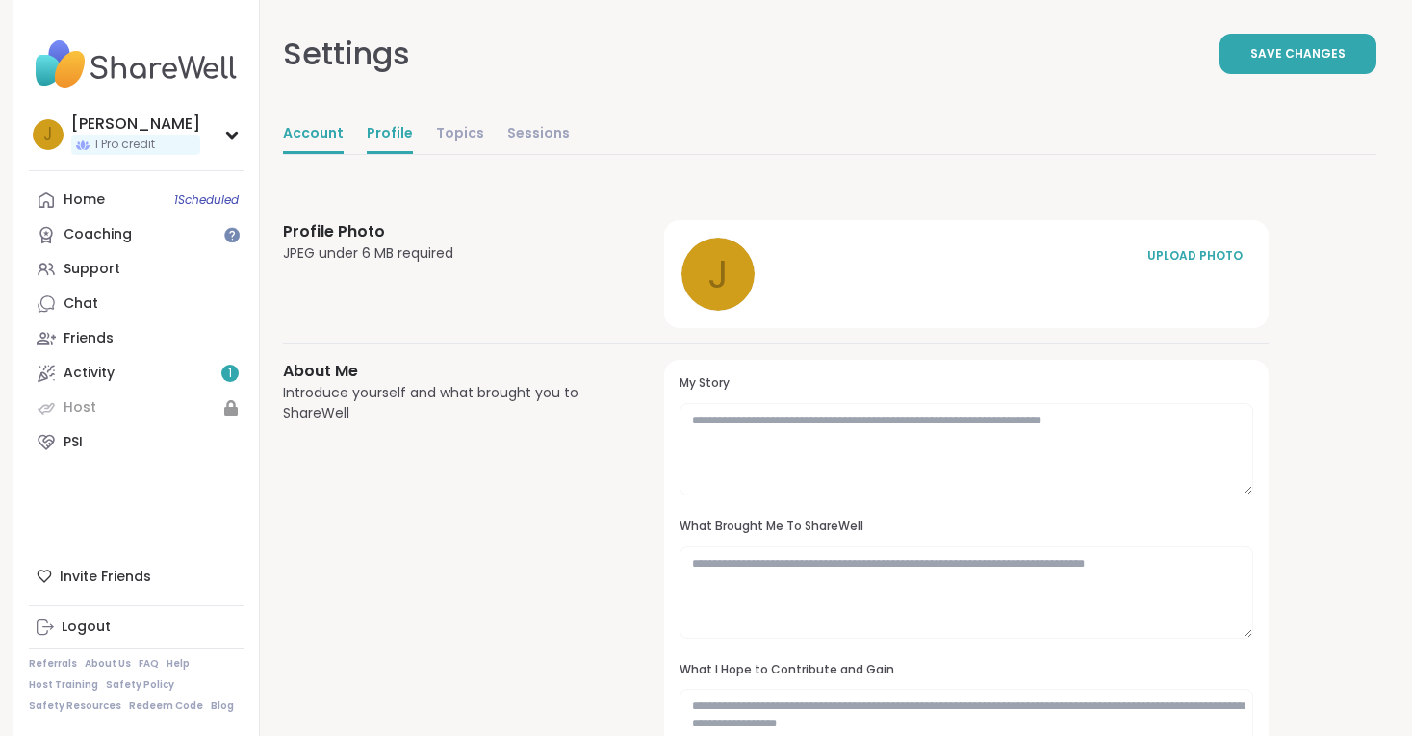
click at [334, 144] on link "Account" at bounding box center [313, 134] width 61 height 38
select select "**"
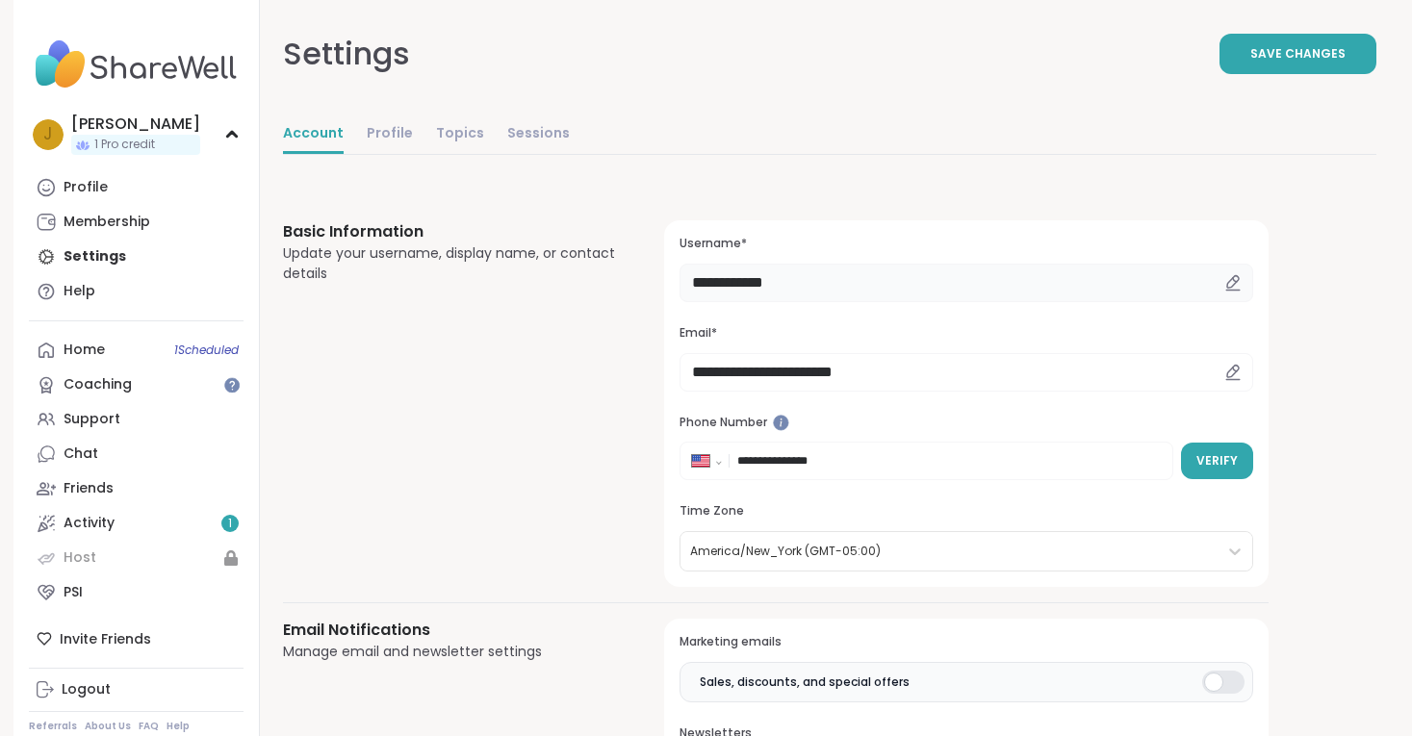
drag, startPoint x: 803, startPoint y: 287, endPoint x: 704, endPoint y: 280, distance: 99.4
click at [704, 280] on input "**********" at bounding box center [965, 283] width 573 height 38
click at [1335, 54] on span "Save Changes" at bounding box center [1297, 53] width 95 height 17
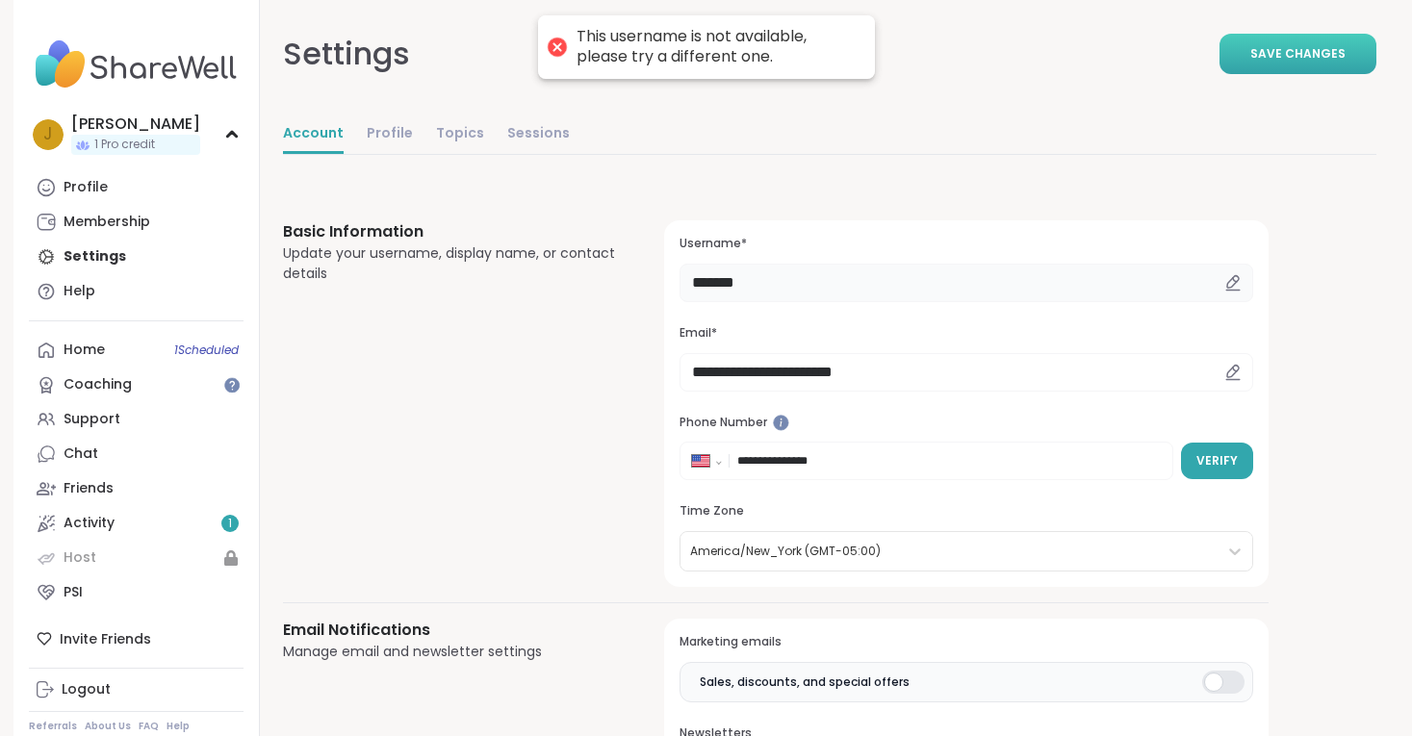
click at [798, 284] on input "*******" at bounding box center [965, 283] width 573 height 38
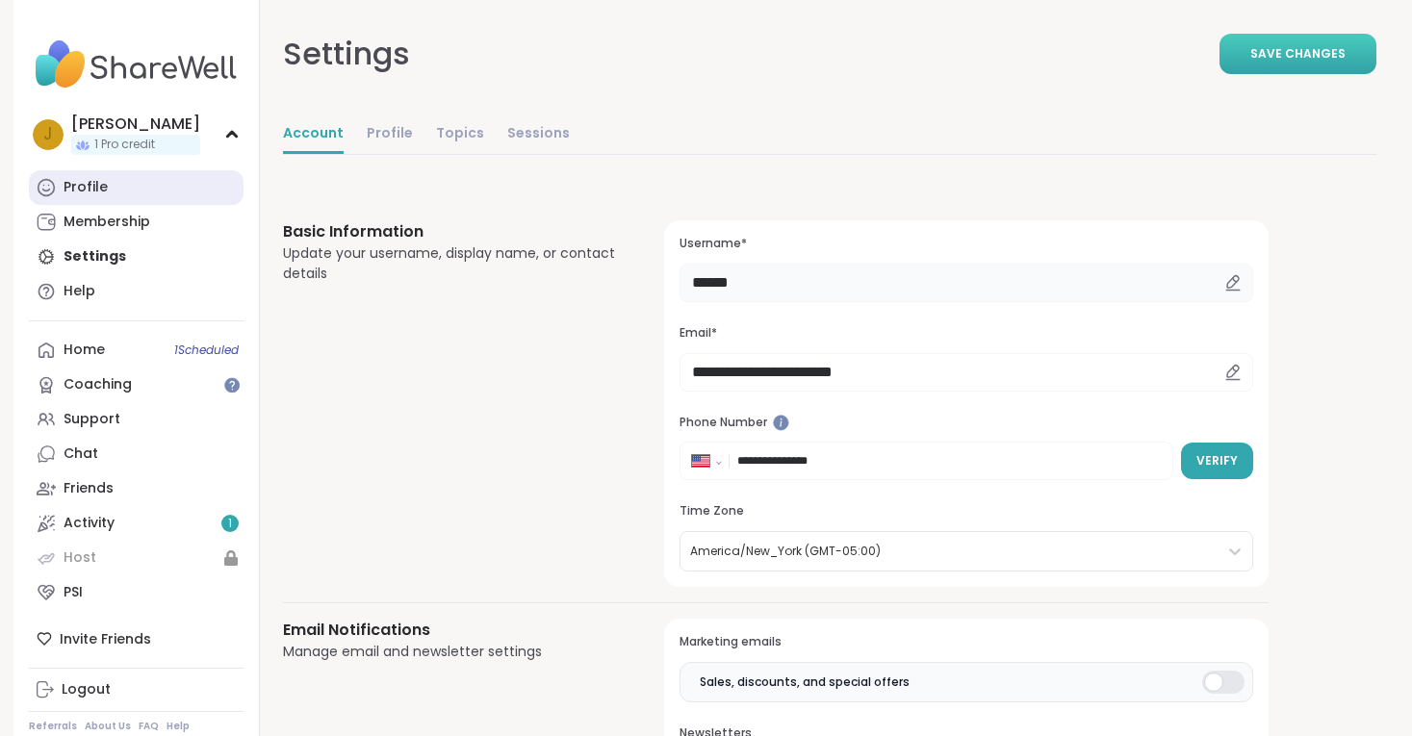
type input "******"
click at [144, 198] on link "Profile" at bounding box center [136, 187] width 215 height 35
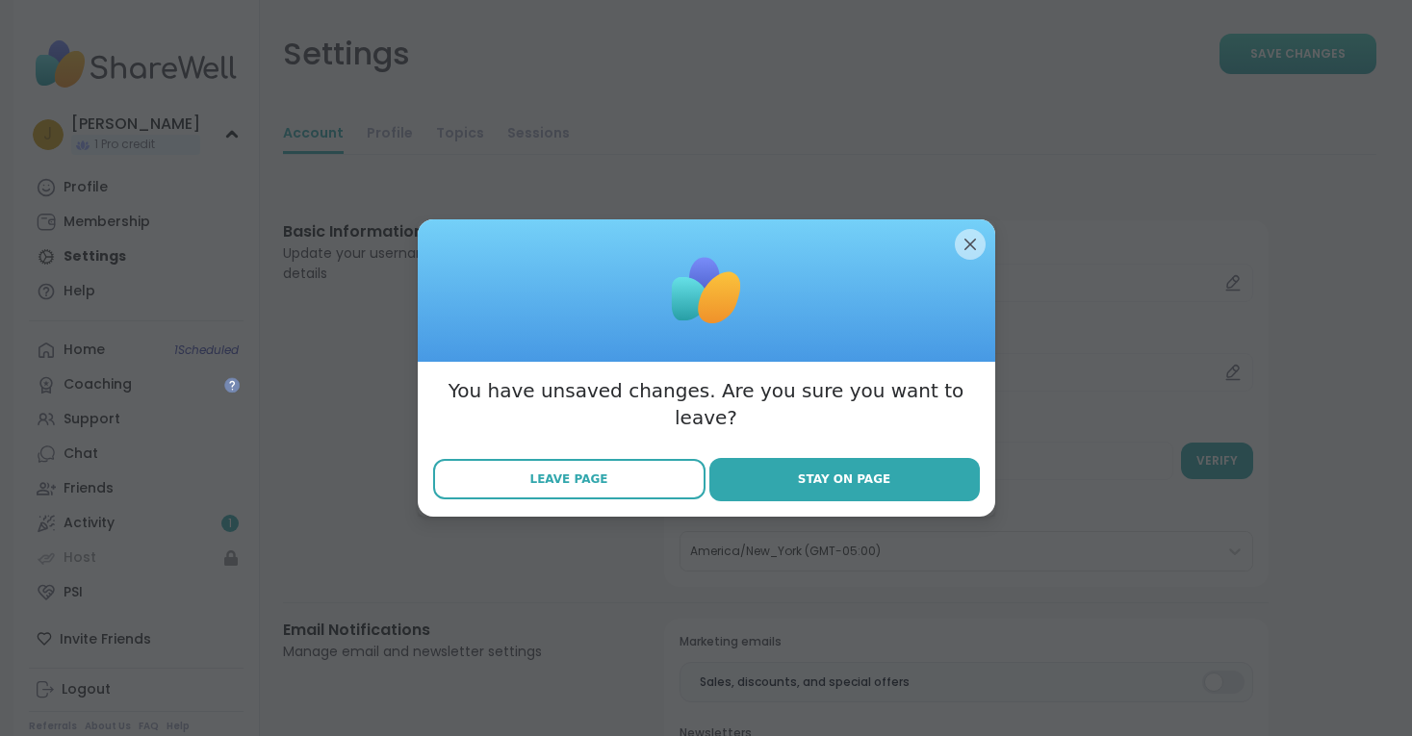
click at [598, 476] on button "Leave Page" at bounding box center [569, 479] width 272 height 40
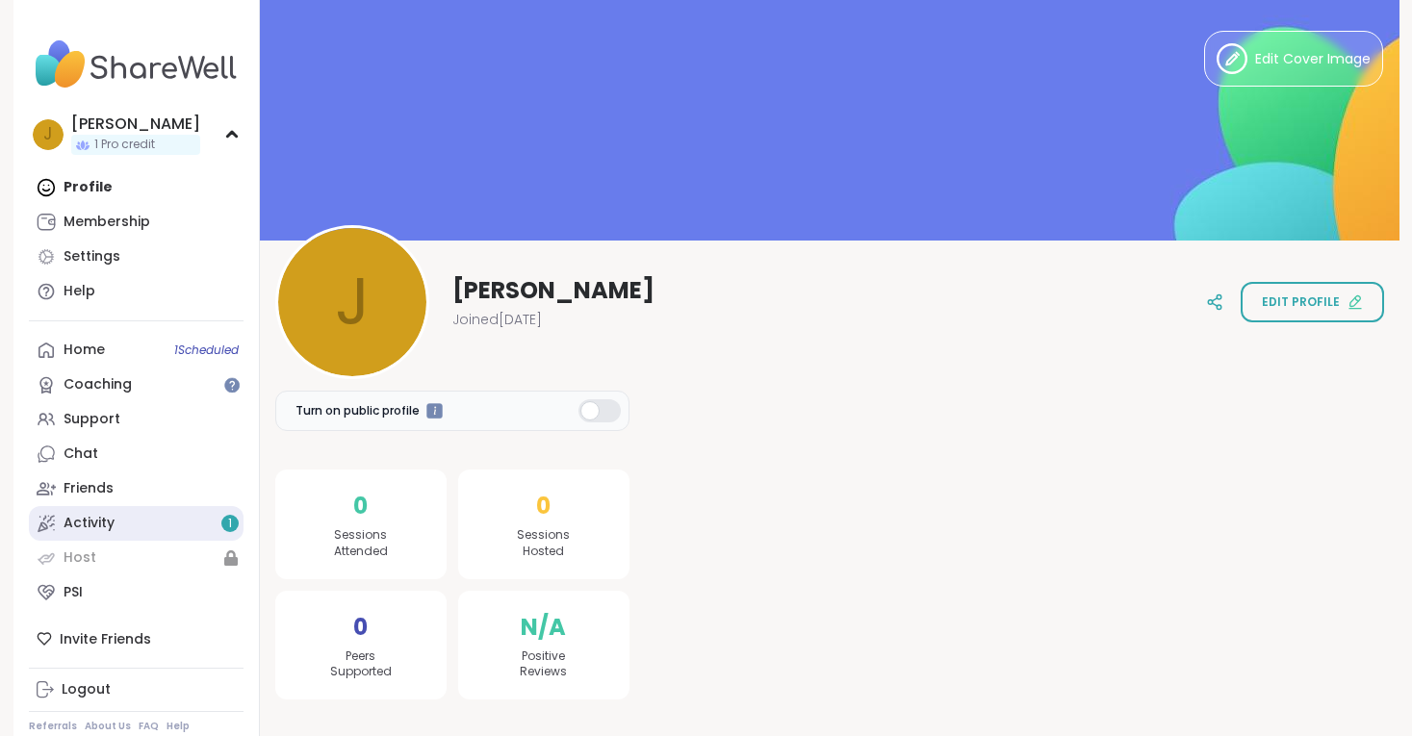
click at [112, 520] on div "Activity 1" at bounding box center [89, 523] width 51 height 19
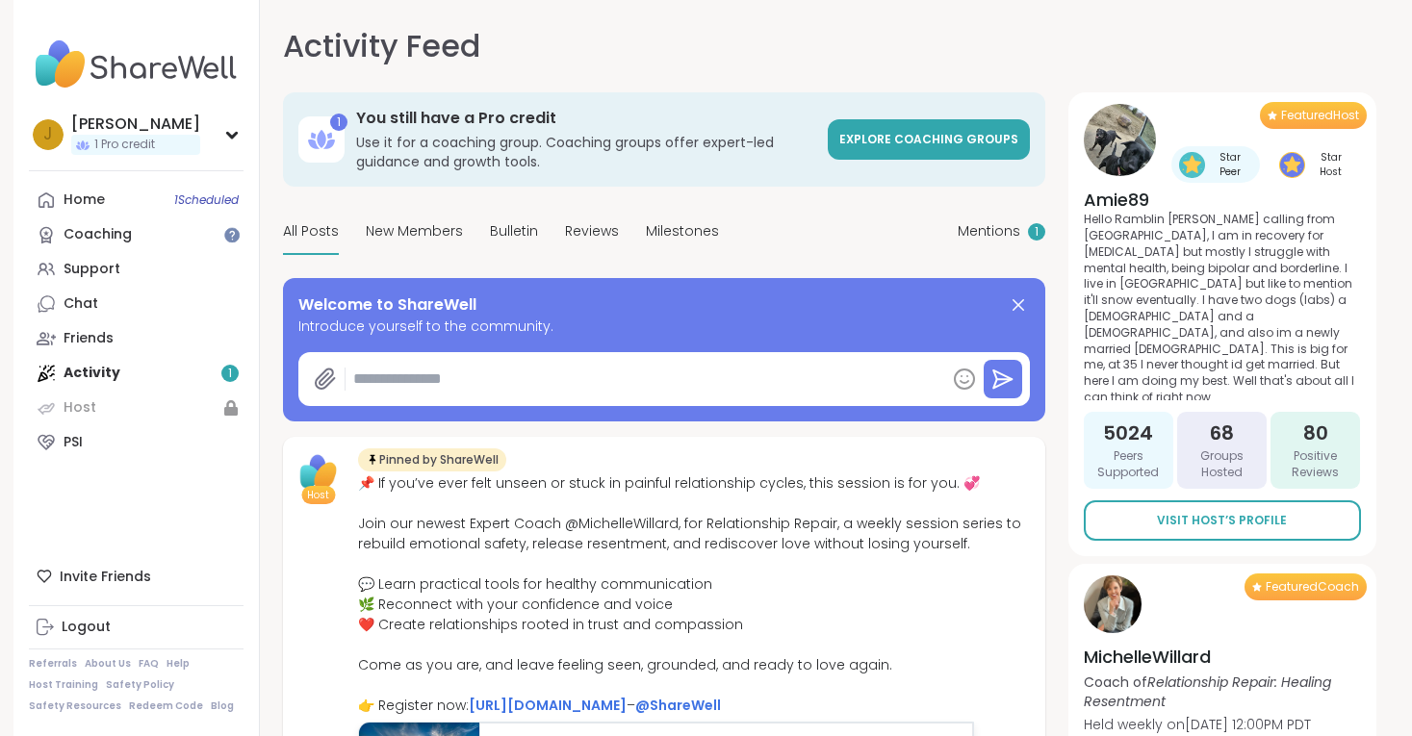
type textarea "*"
